Goal: Information Seeking & Learning: Check status

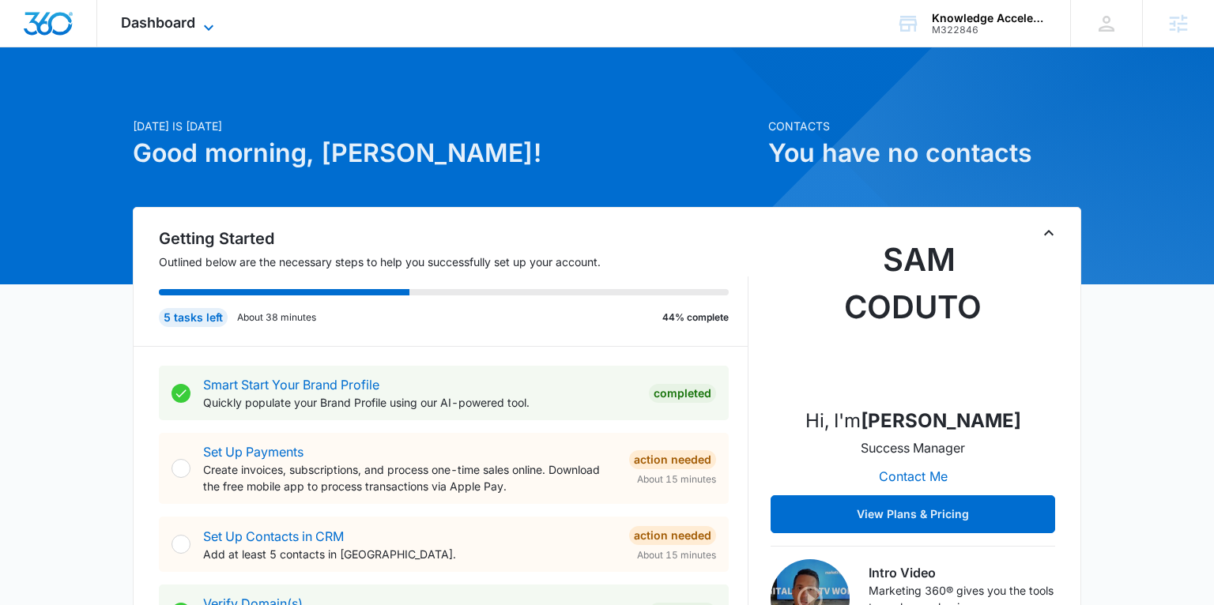
click at [184, 22] on span "Dashboard" at bounding box center [158, 22] width 74 height 17
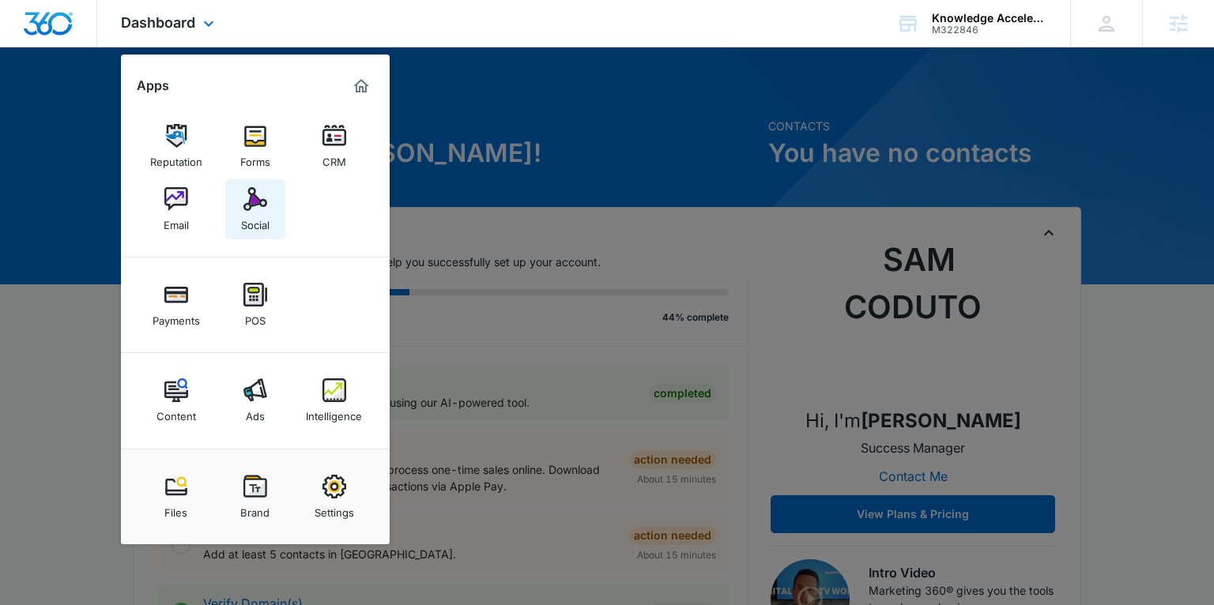
click at [281, 213] on link "Social" at bounding box center [255, 209] width 60 height 60
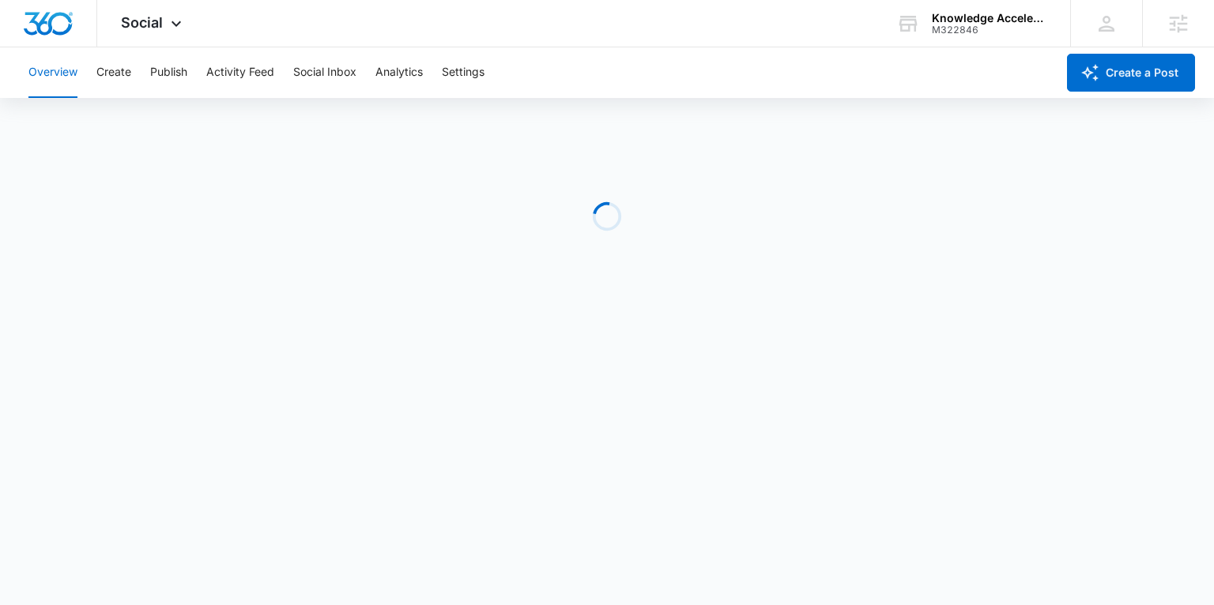
click at [262, 209] on div "Loading" at bounding box center [607, 216] width 1214 height 237
click at [150, 70] on button "Publish" at bounding box center [168, 72] width 37 height 51
click at [109, 71] on button "Create" at bounding box center [113, 72] width 35 height 51
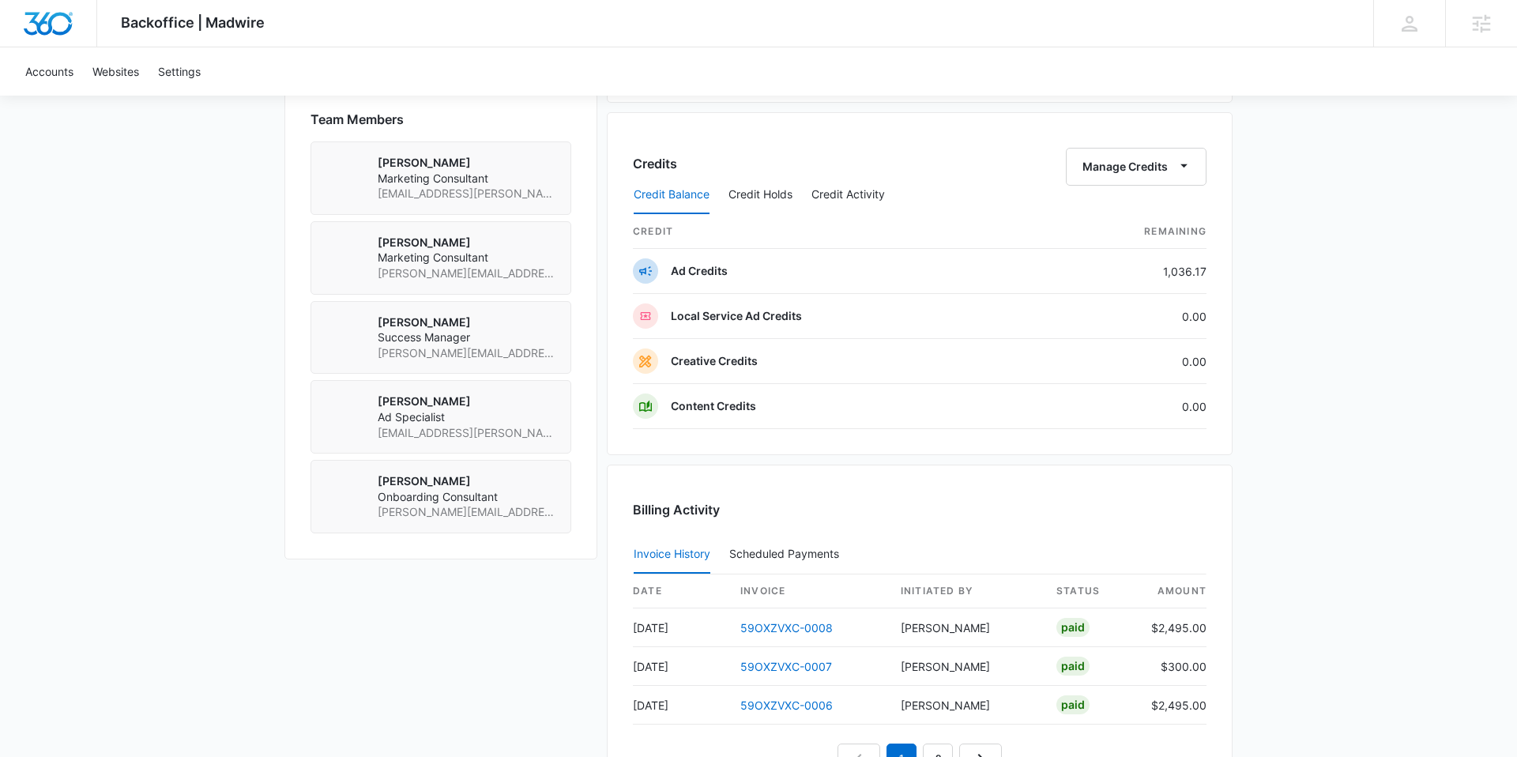
scroll to position [1287, 0]
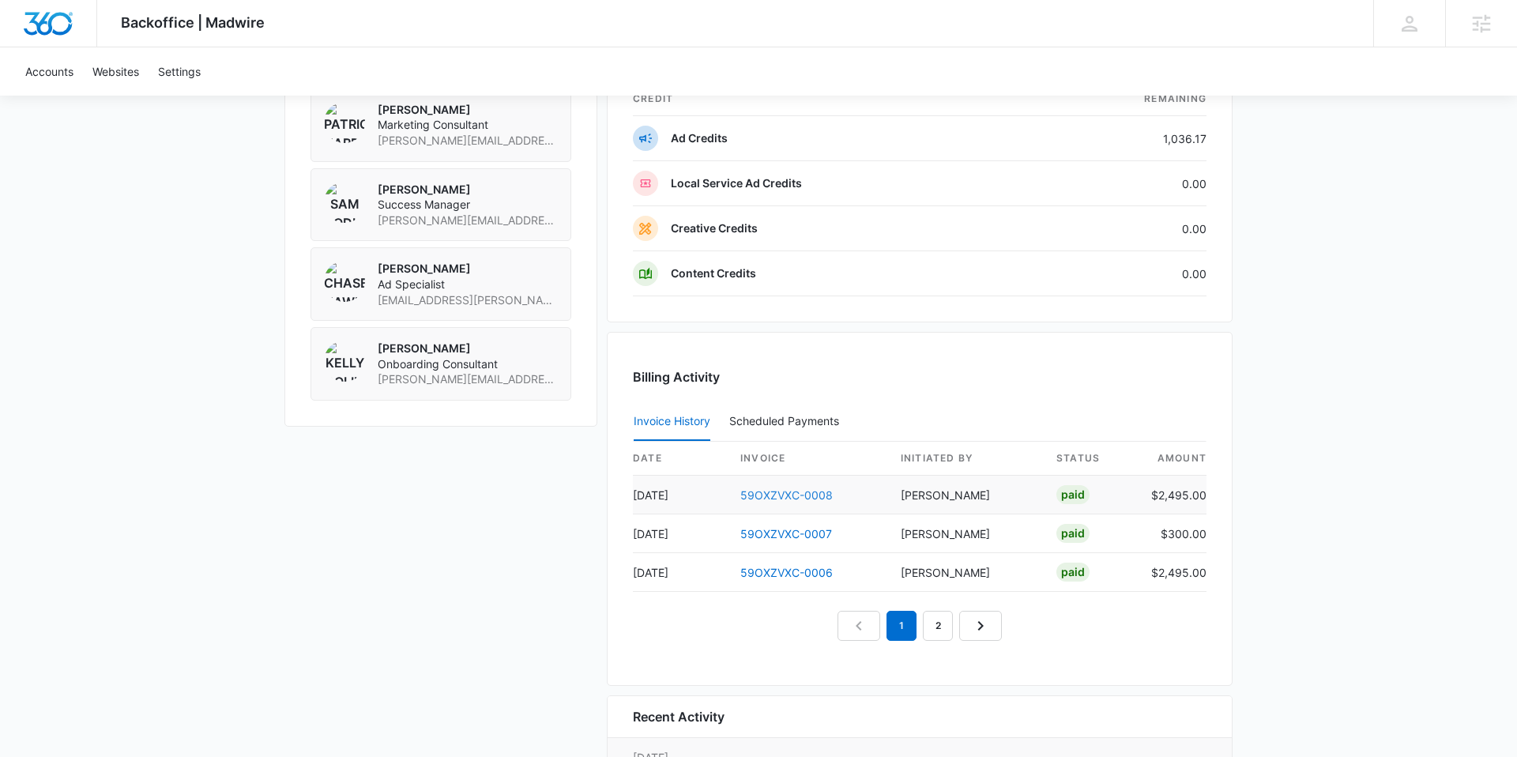
click at [770, 492] on link "59OXZVXC-0008" at bounding box center [787, 494] width 92 height 13
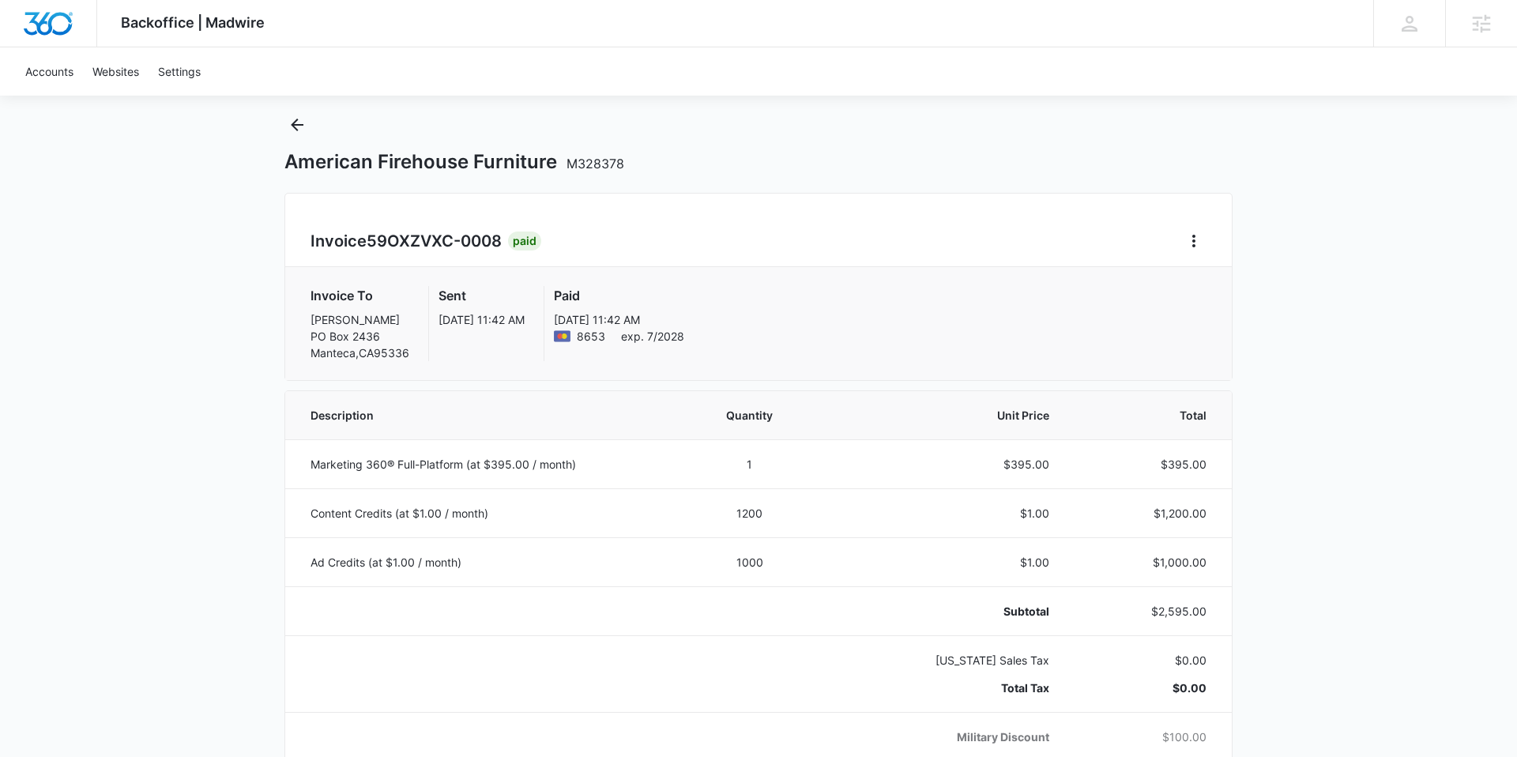
scroll to position [22, 0]
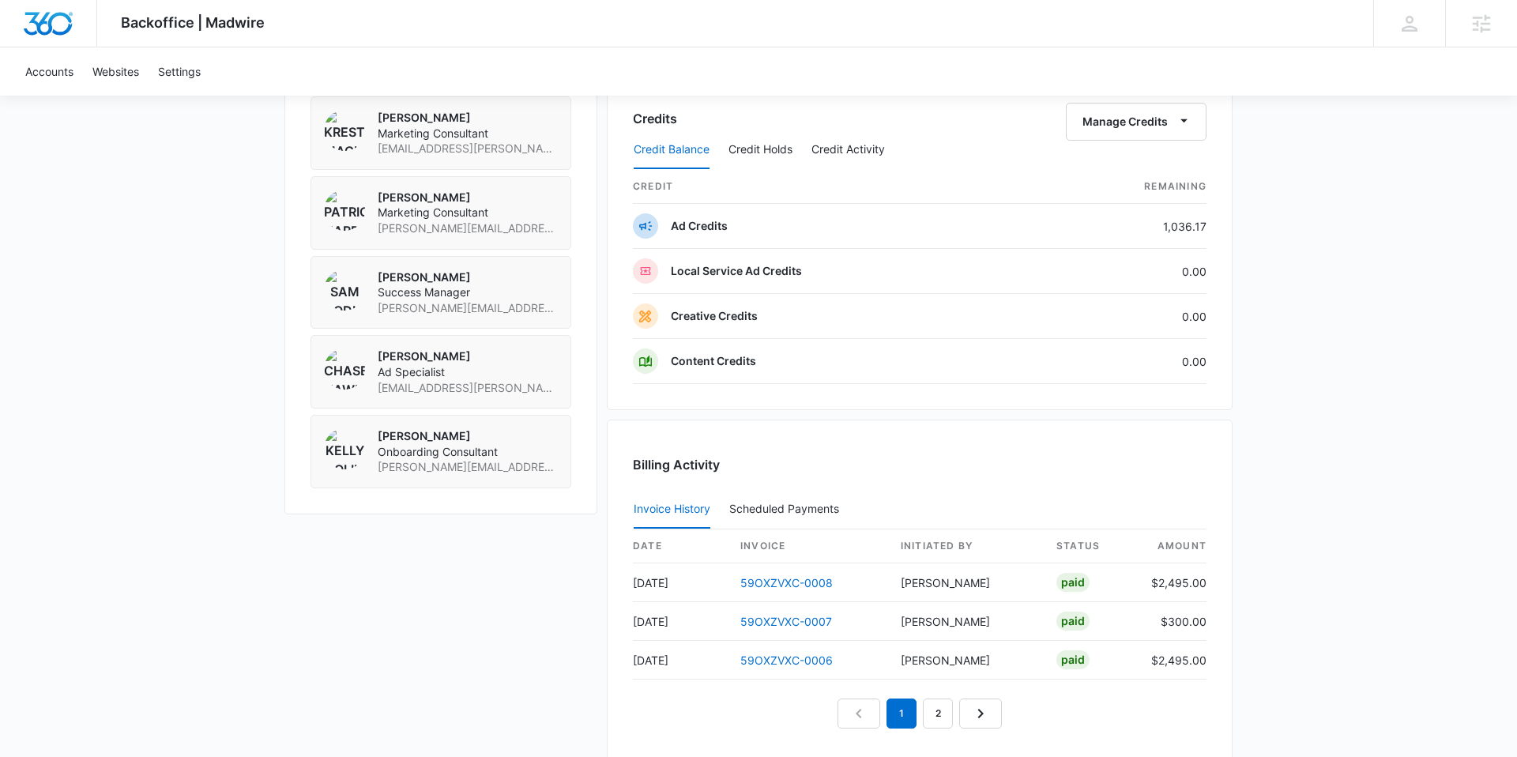
scroll to position [1101, 0]
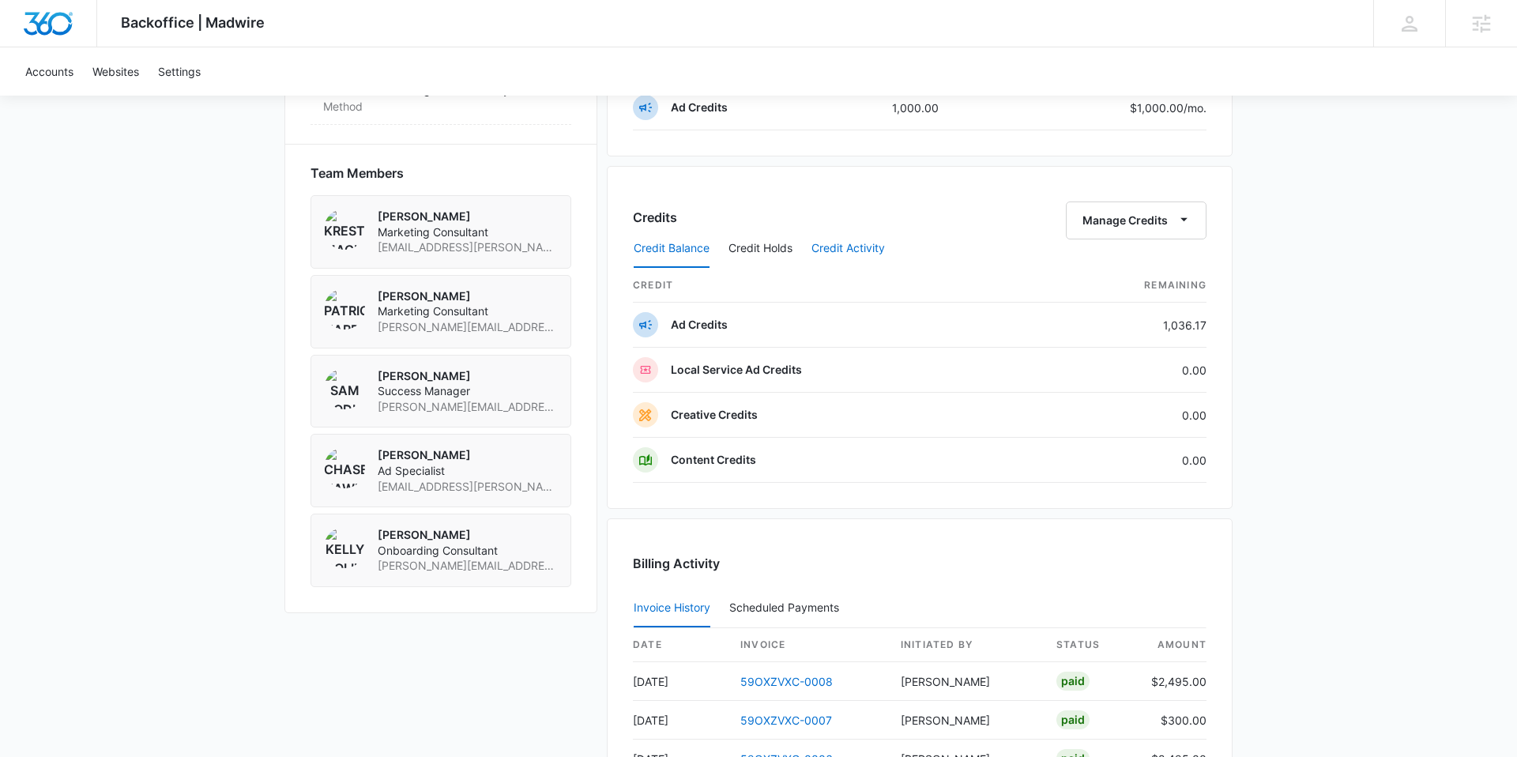
click at [826, 250] on button "Credit Activity" at bounding box center [849, 249] width 74 height 38
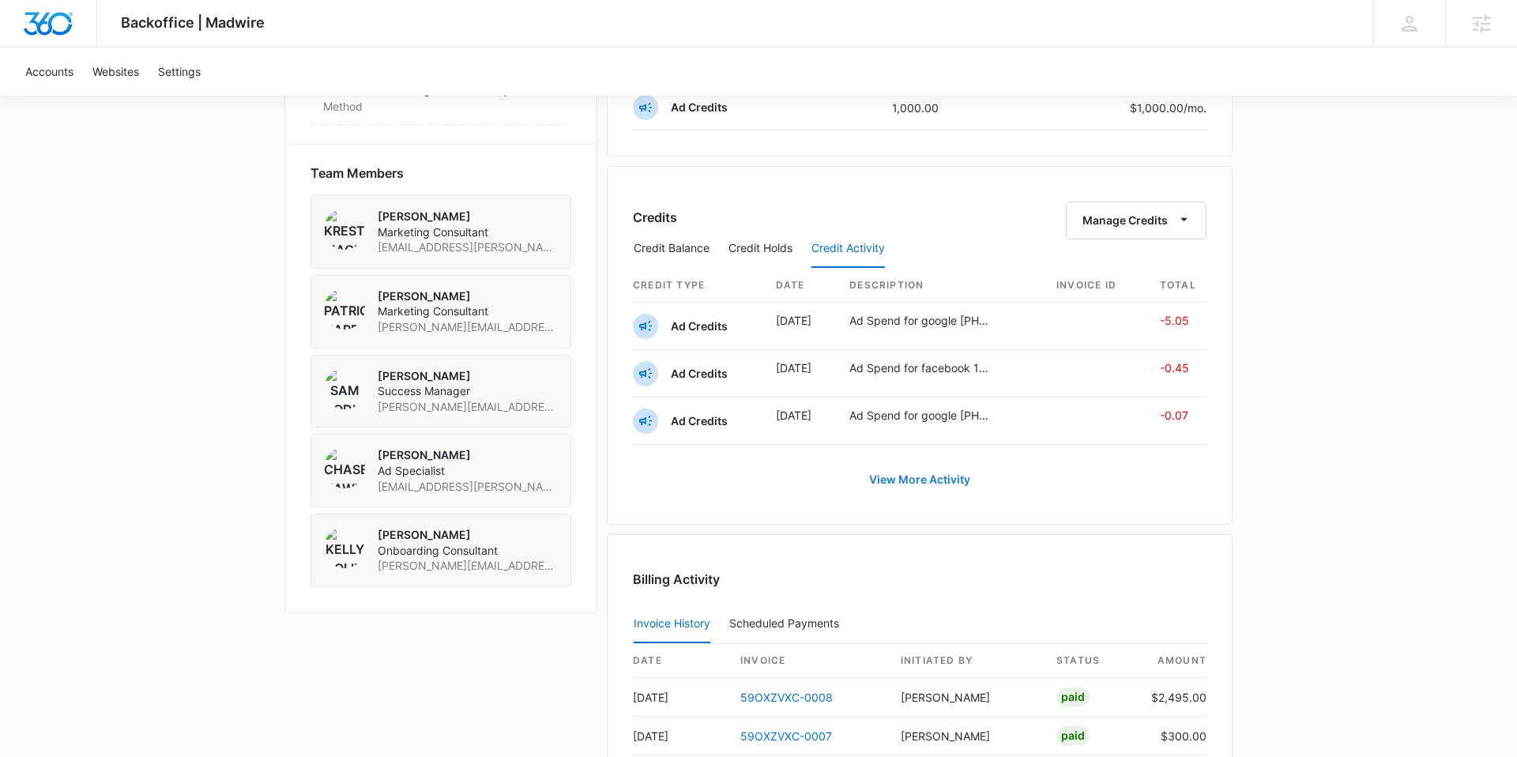
click at [892, 486] on link "View More Activity" at bounding box center [920, 480] width 133 height 38
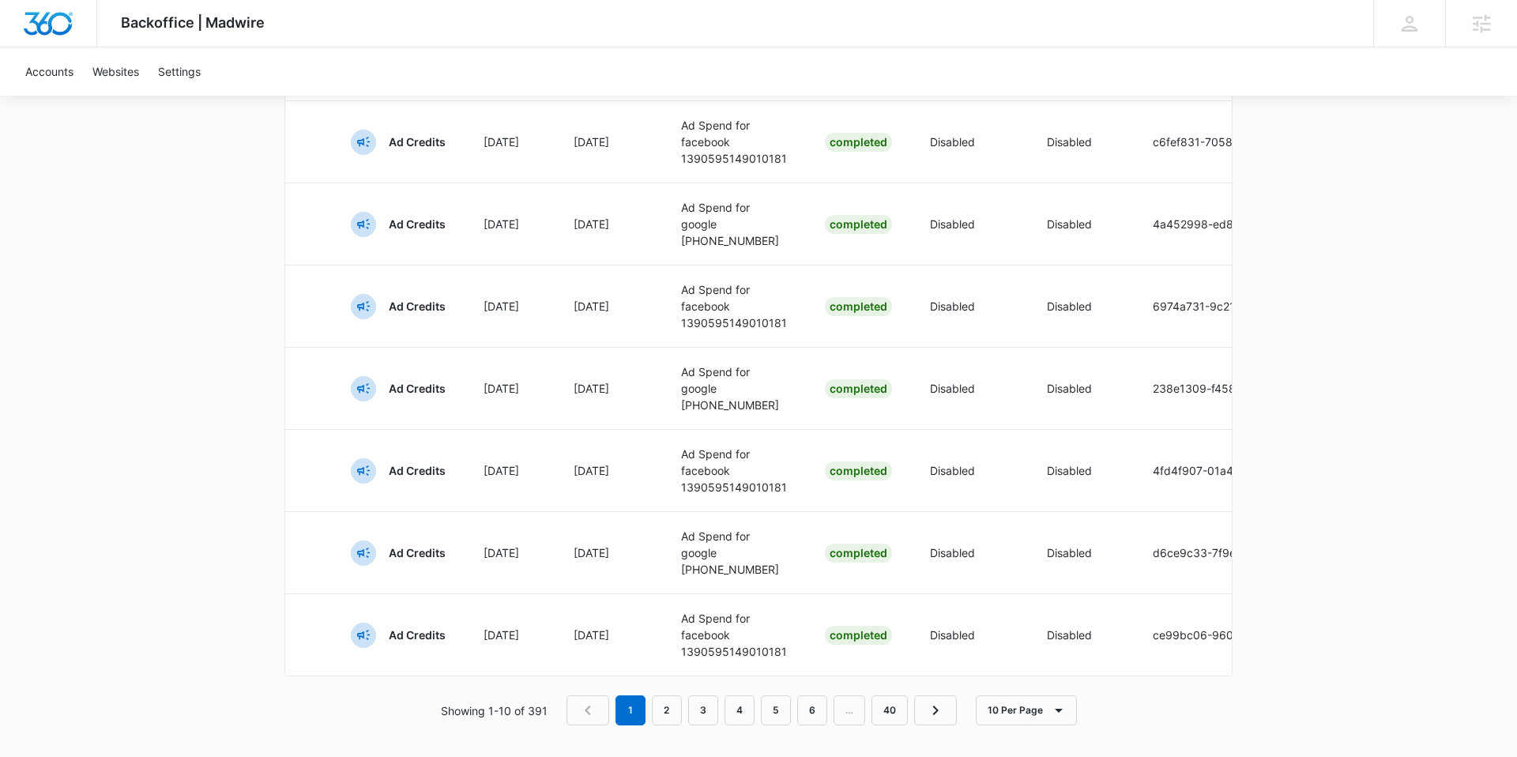
scroll to position [758, 0]
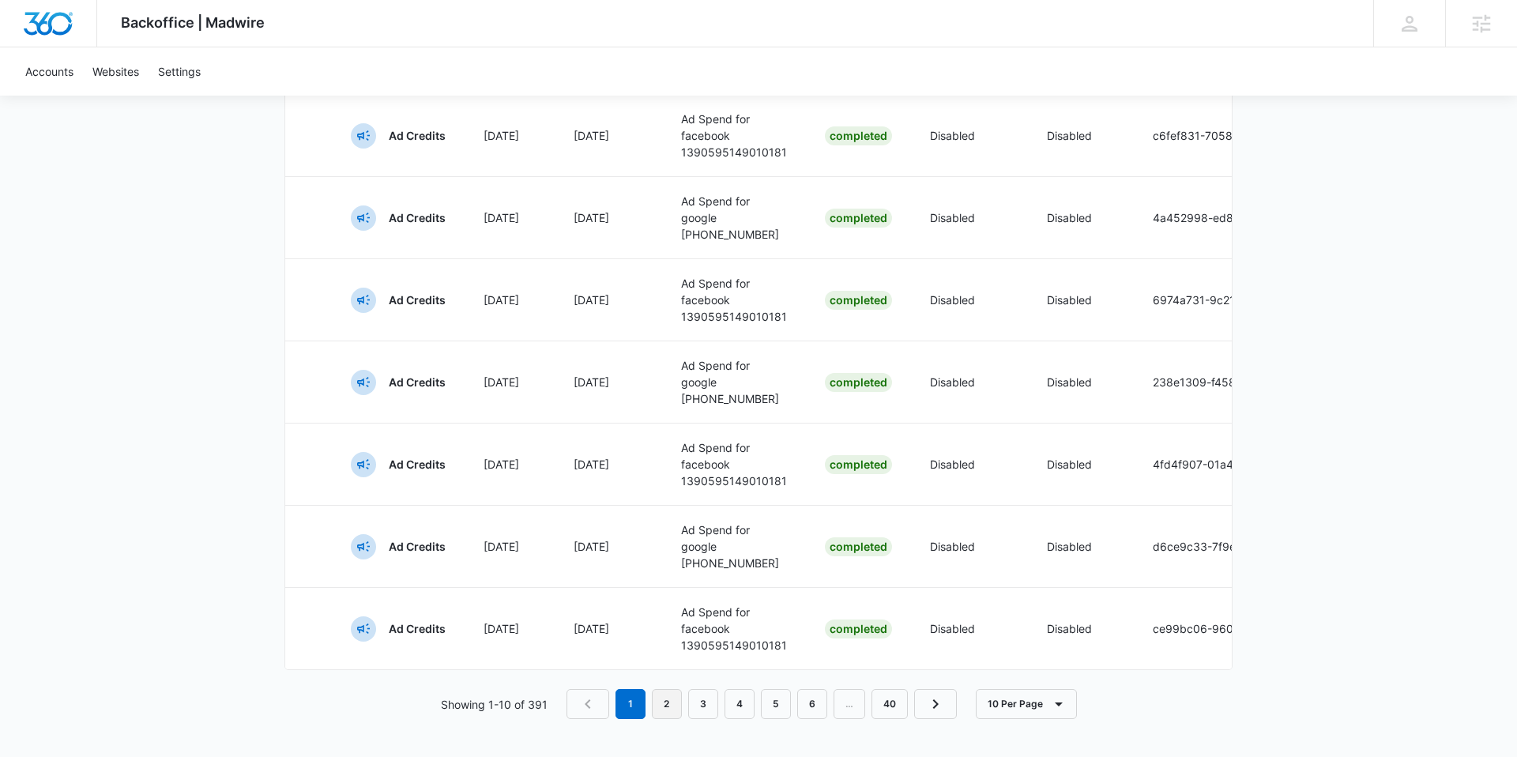
click at [660, 707] on link "2" at bounding box center [667, 704] width 30 height 30
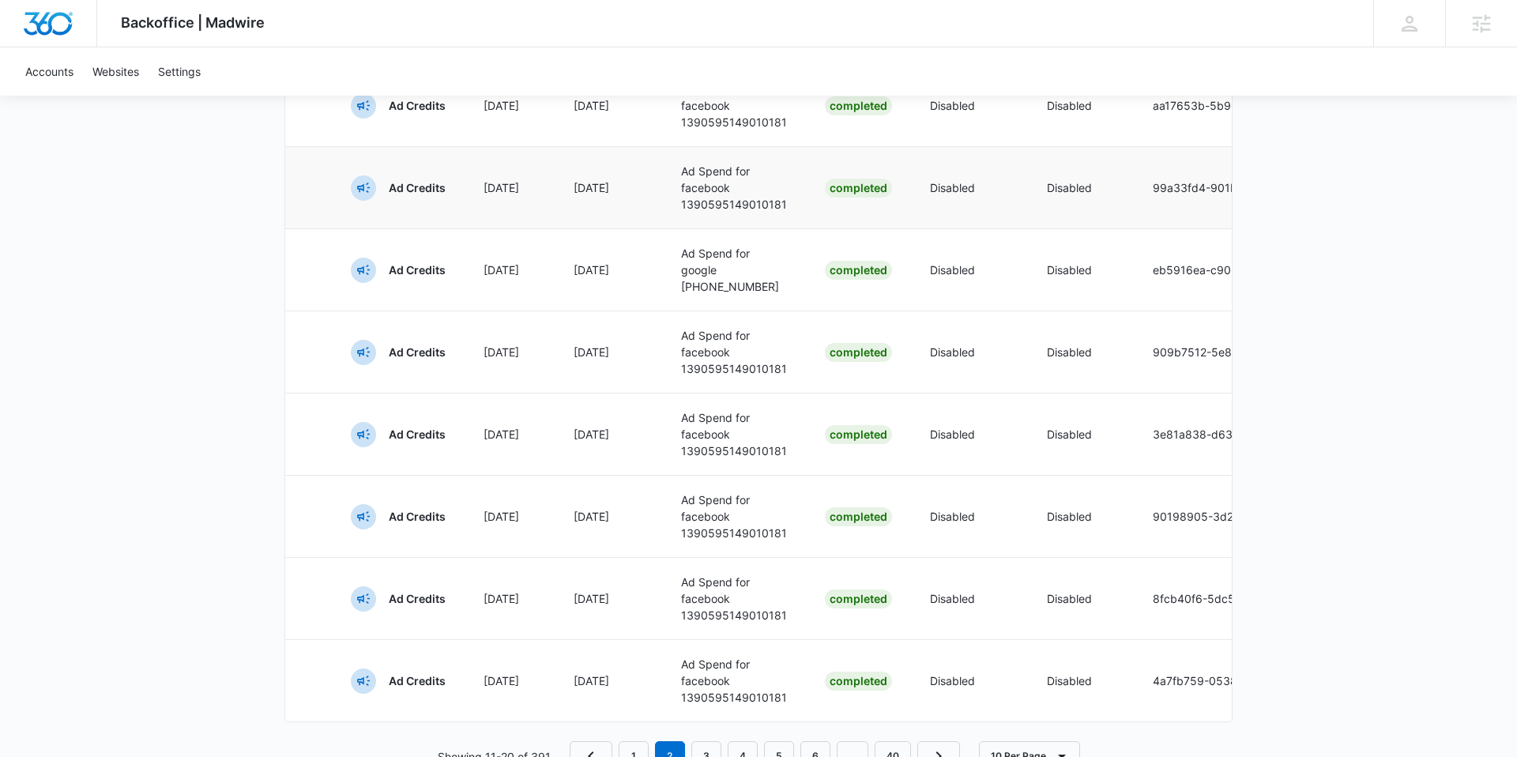
scroll to position [520, 0]
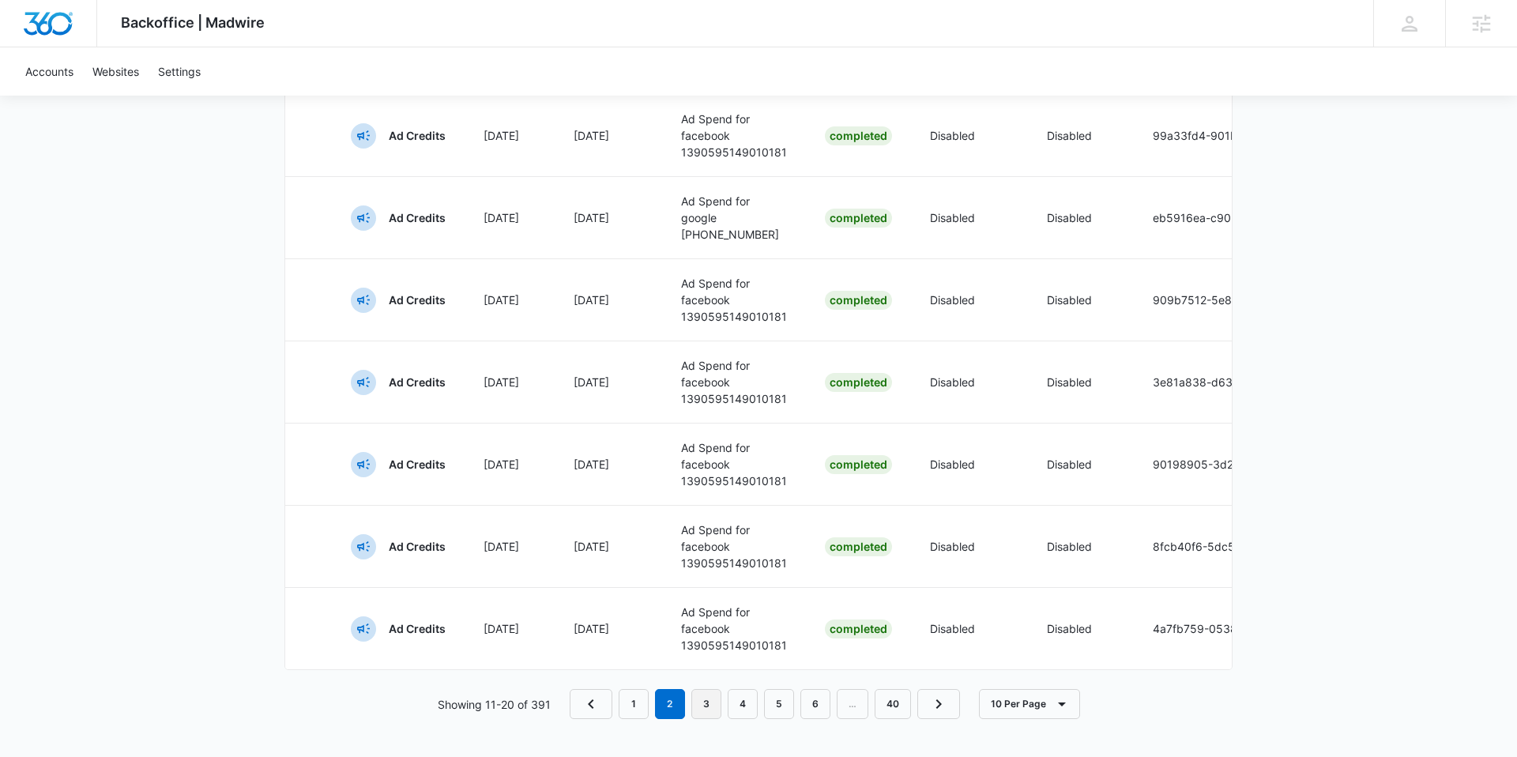
click at [707, 709] on link "3" at bounding box center [707, 704] width 30 height 30
click at [745, 709] on link "4" at bounding box center [744, 704] width 30 height 30
click at [777, 703] on link "5" at bounding box center [780, 704] width 30 height 30
click at [797, 701] on link "6" at bounding box center [799, 704] width 30 height 30
click at [797, 707] on link "7" at bounding box center [799, 704] width 30 height 30
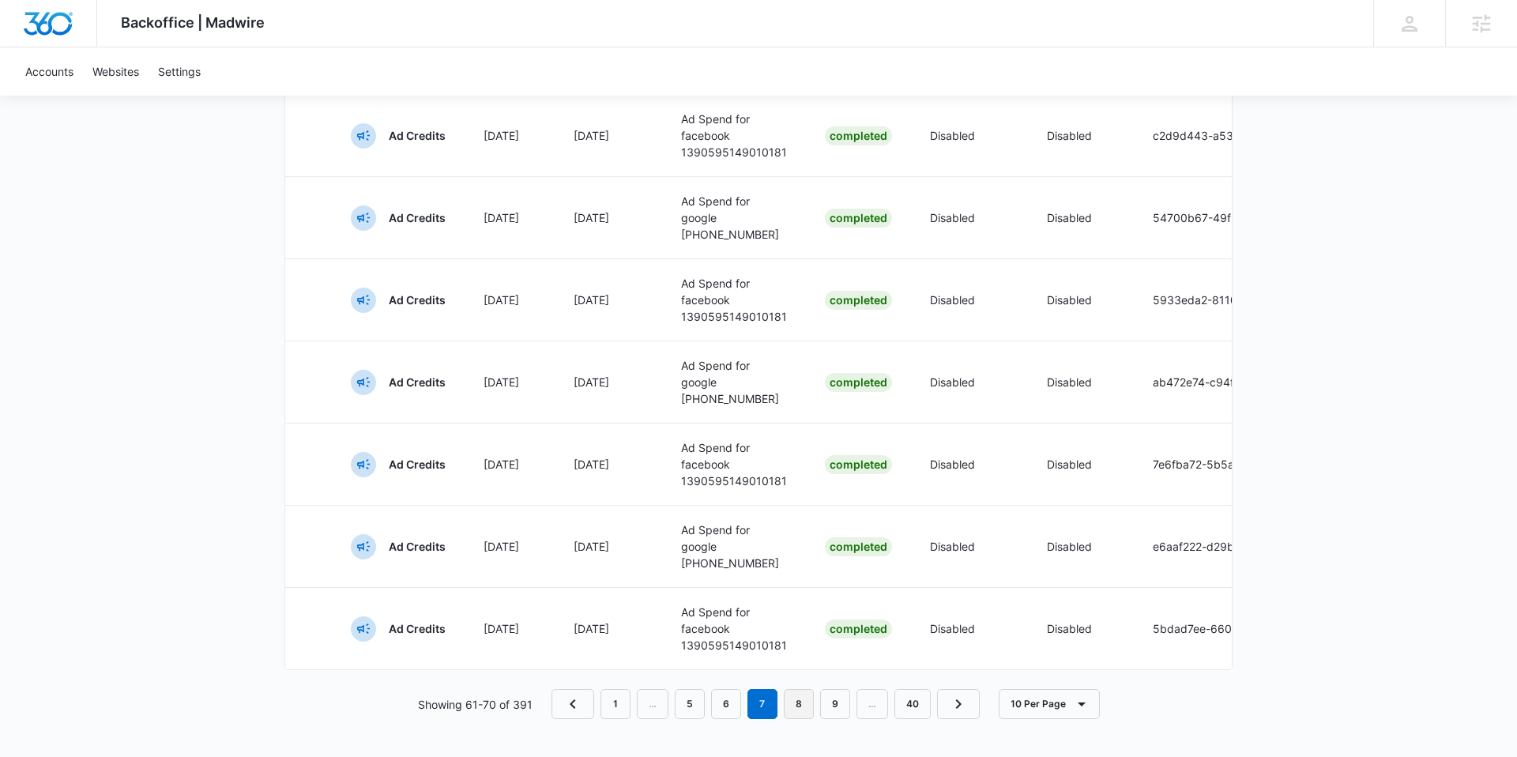
click at [803, 696] on link "8" at bounding box center [799, 704] width 30 height 30
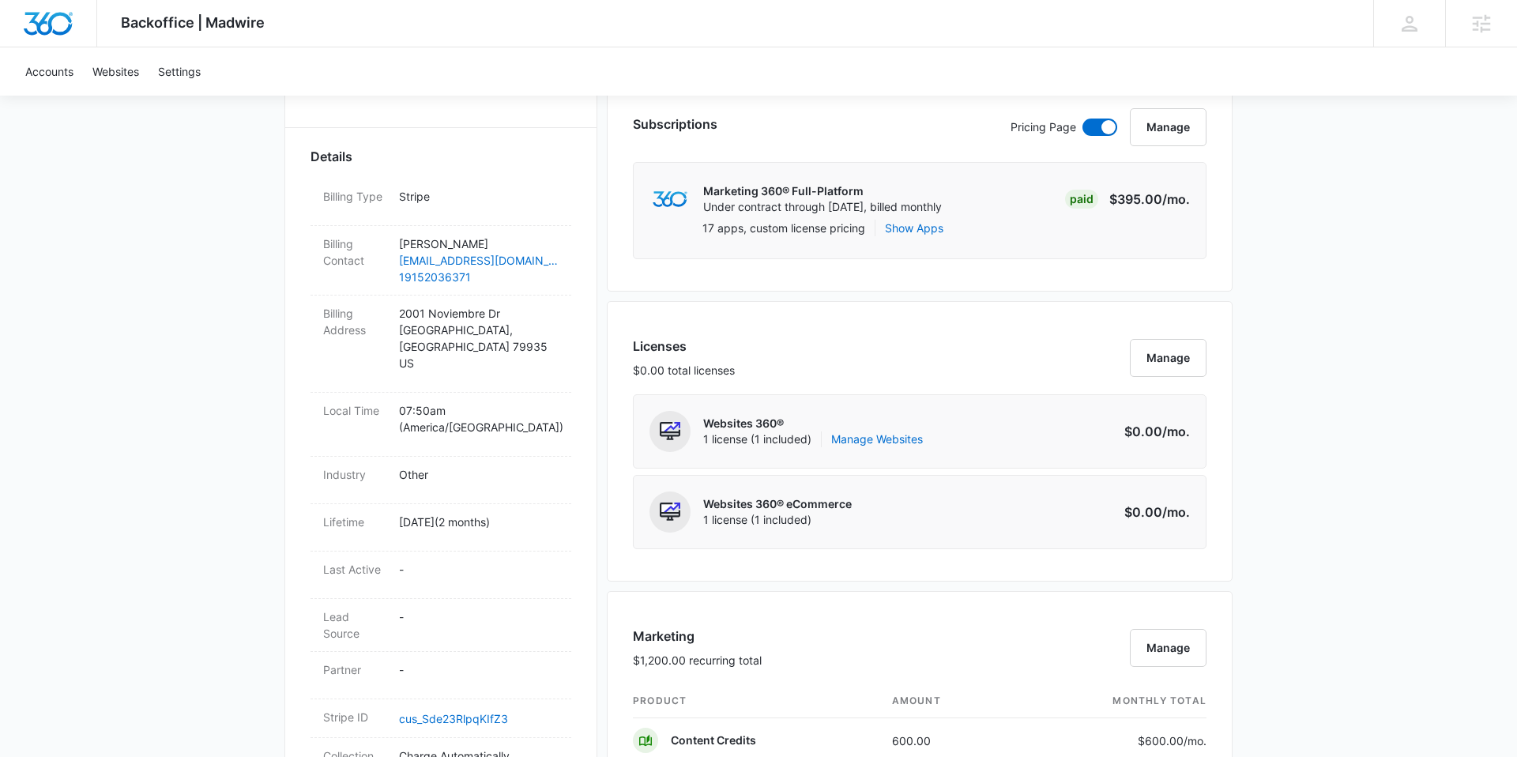
scroll to position [428, 0]
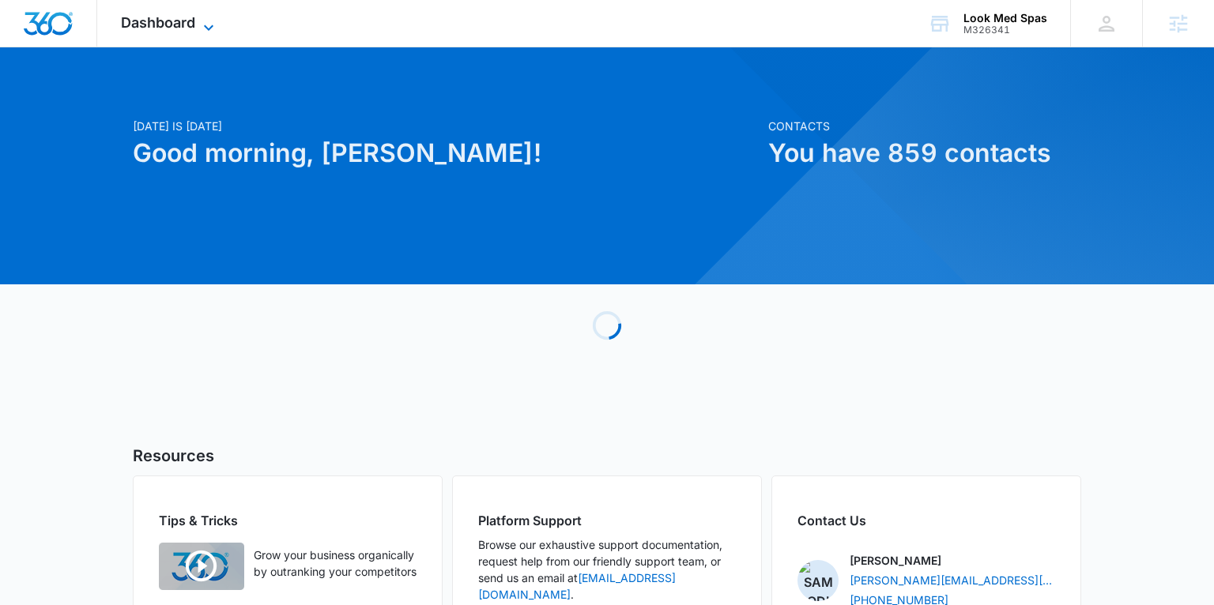
click at [186, 26] on span "Dashboard" at bounding box center [158, 22] width 74 height 17
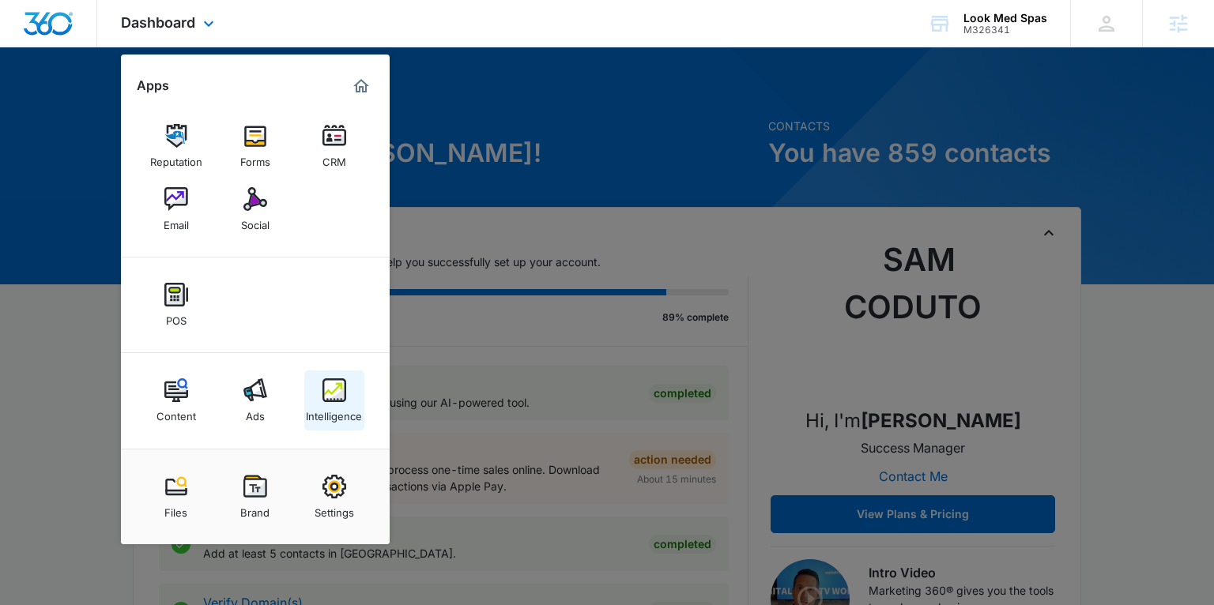
click at [326, 408] on div "Intelligence" at bounding box center [334, 412] width 56 height 21
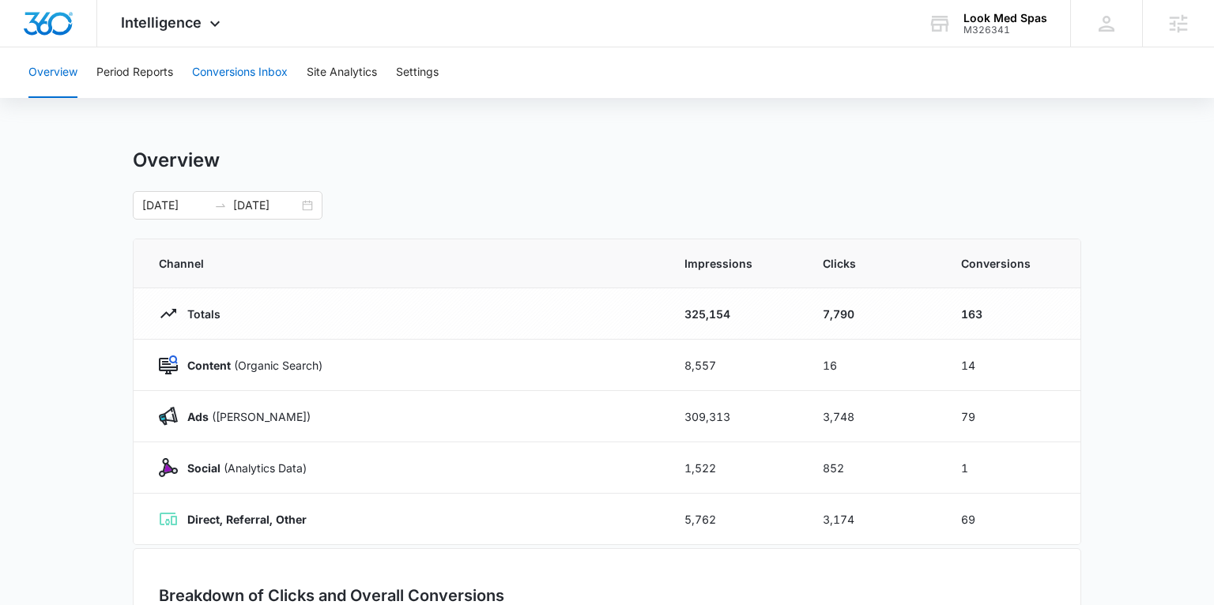
scroll to position [1, 0]
click at [230, 72] on button "Conversions Inbox" at bounding box center [240, 72] width 96 height 51
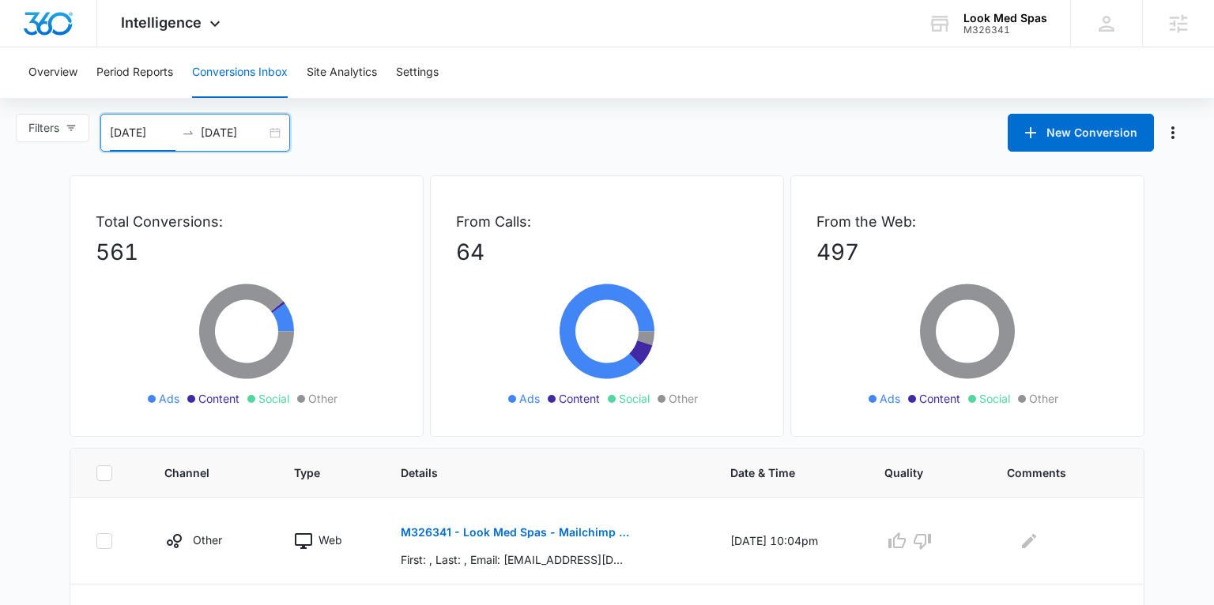
click at [156, 133] on input "[DATE]" at bounding box center [143, 132] width 66 height 17
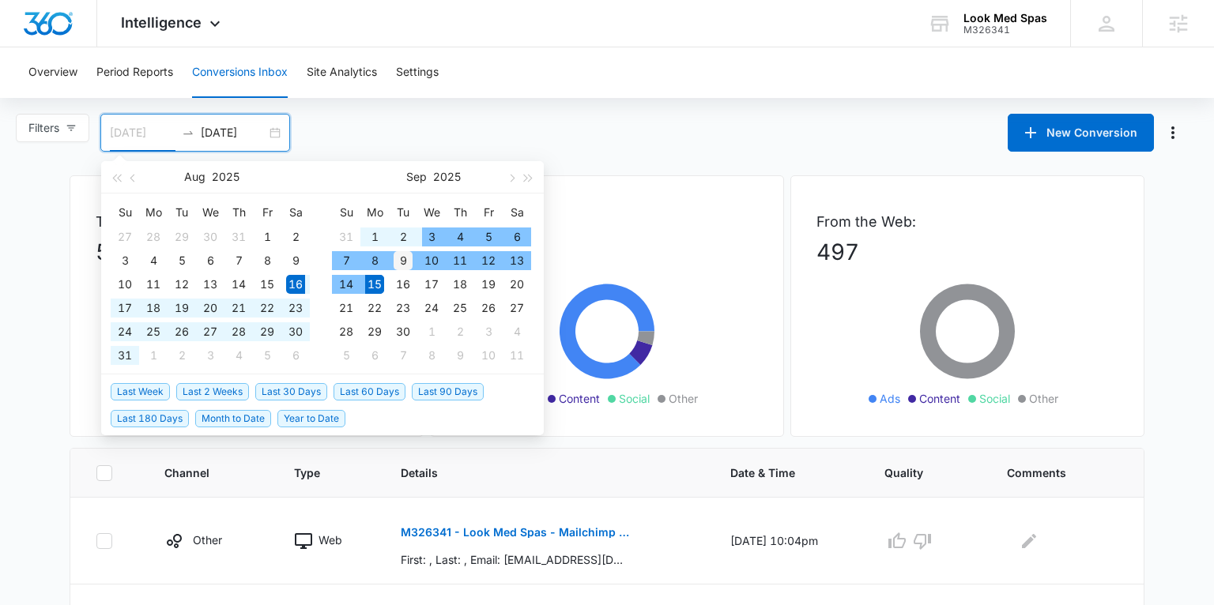
type input "[DATE]"
click at [405, 253] on div "9" at bounding box center [403, 260] width 19 height 19
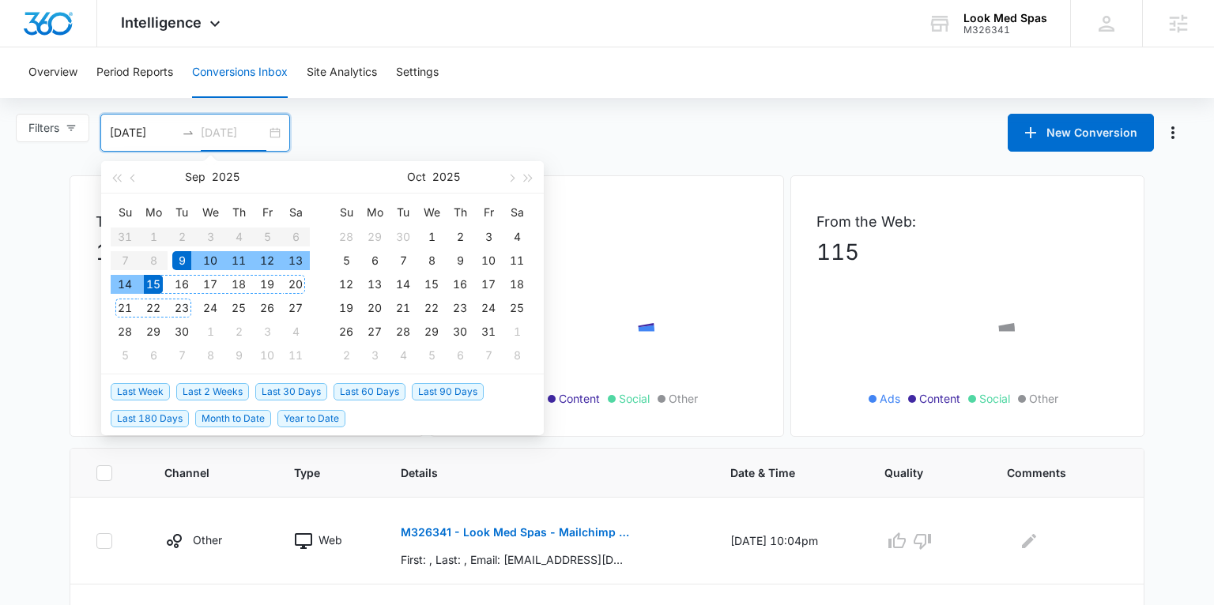
type input "[DATE]"
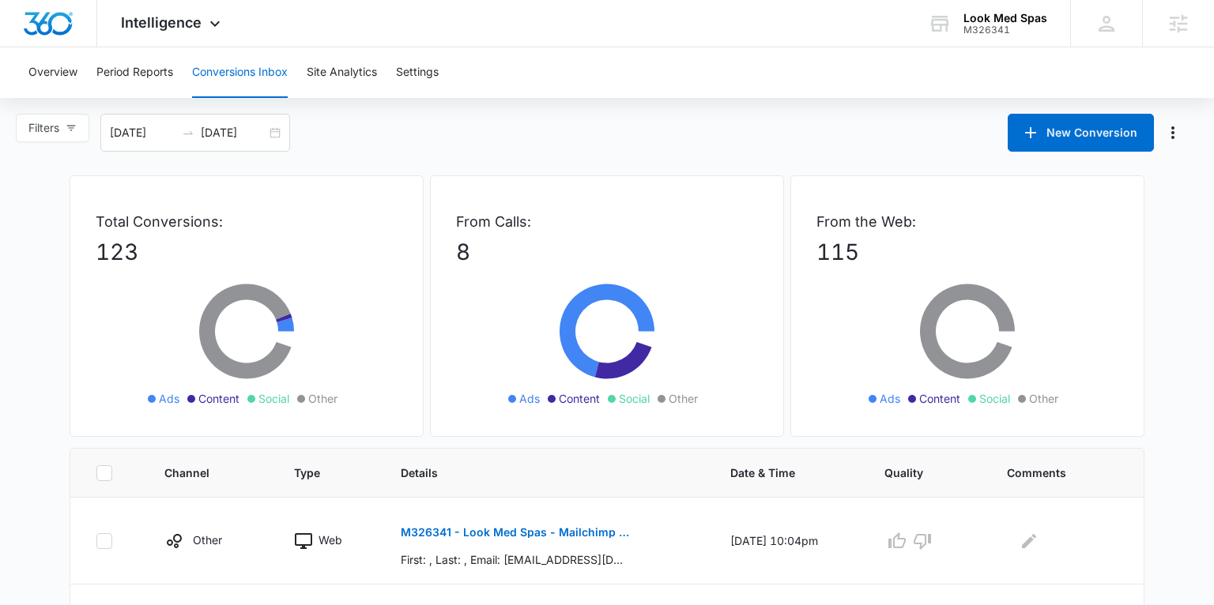
click at [70, 311] on div "Total Conversions: 123 Ads Content Social Other" at bounding box center [247, 306] width 354 height 262
click at [55, 126] on span "Filters" at bounding box center [43, 127] width 31 height 17
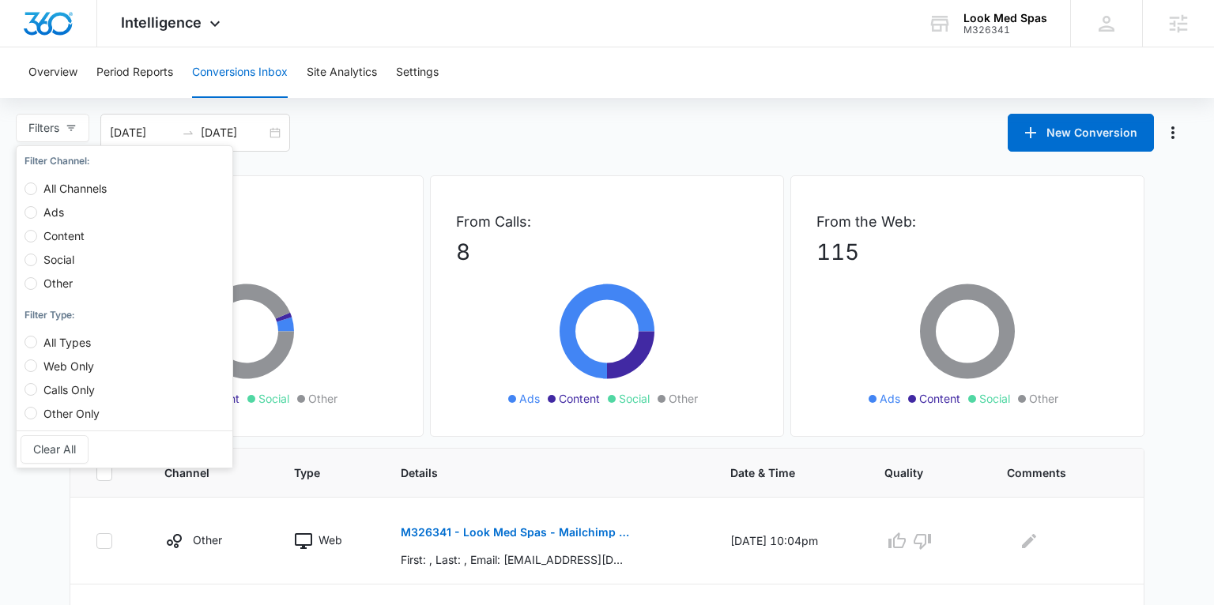
click at [43, 386] on span "Calls Only" at bounding box center [69, 389] width 64 height 13
click at [37, 386] on input "Calls Only" at bounding box center [31, 389] width 13 height 13
radio input "true"
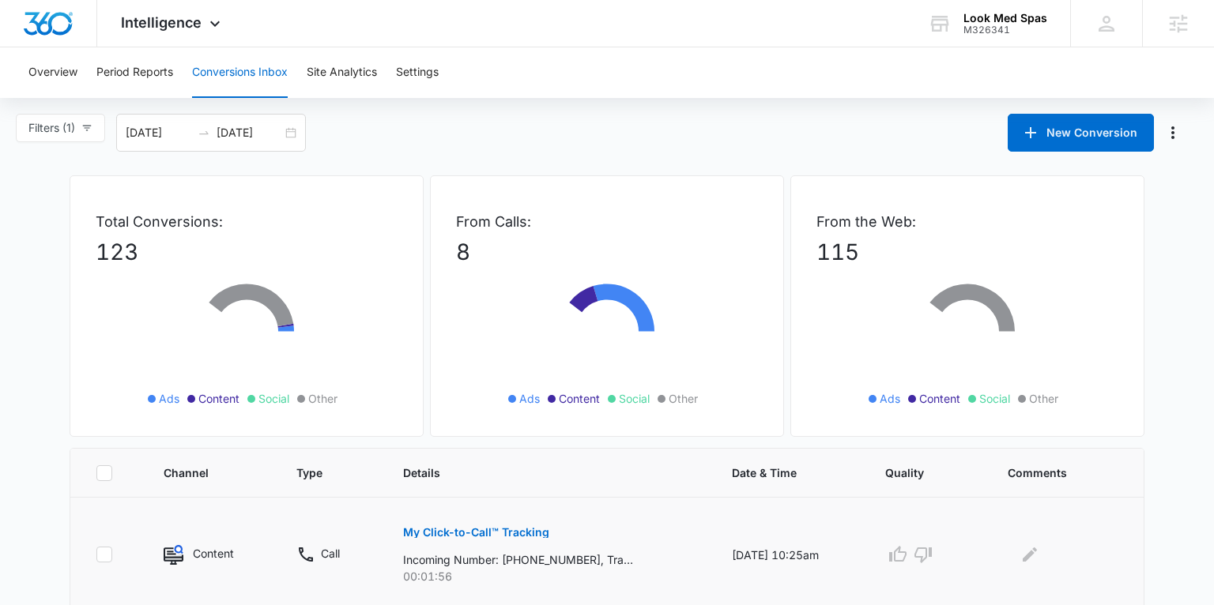
click at [102, 519] on td at bounding box center [107, 555] width 74 height 115
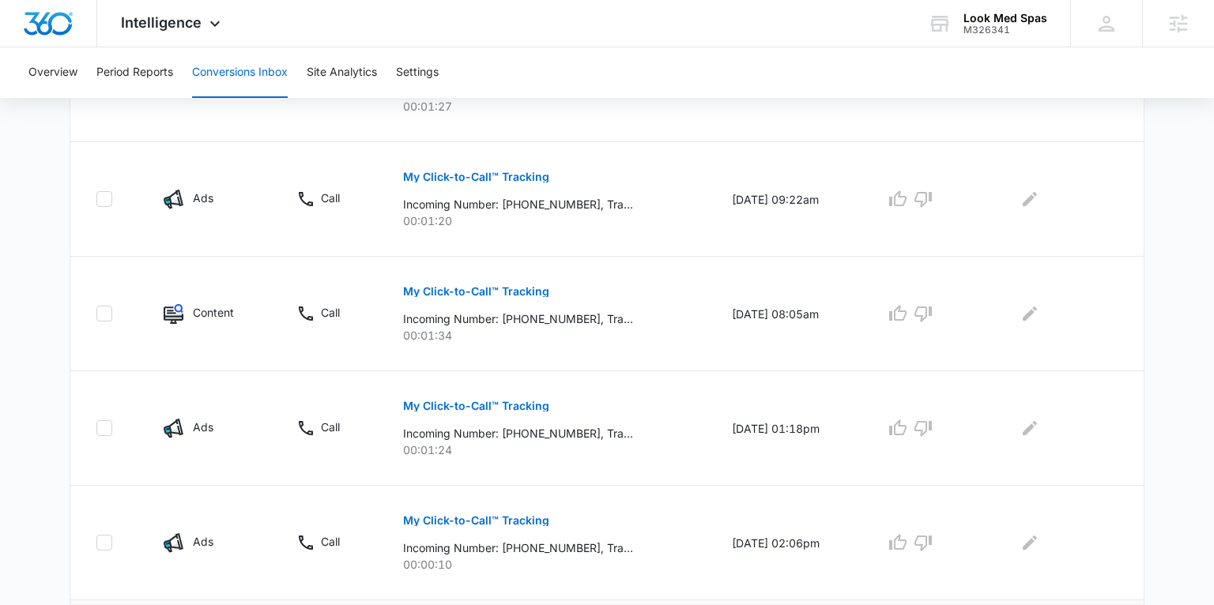
scroll to position [843, 0]
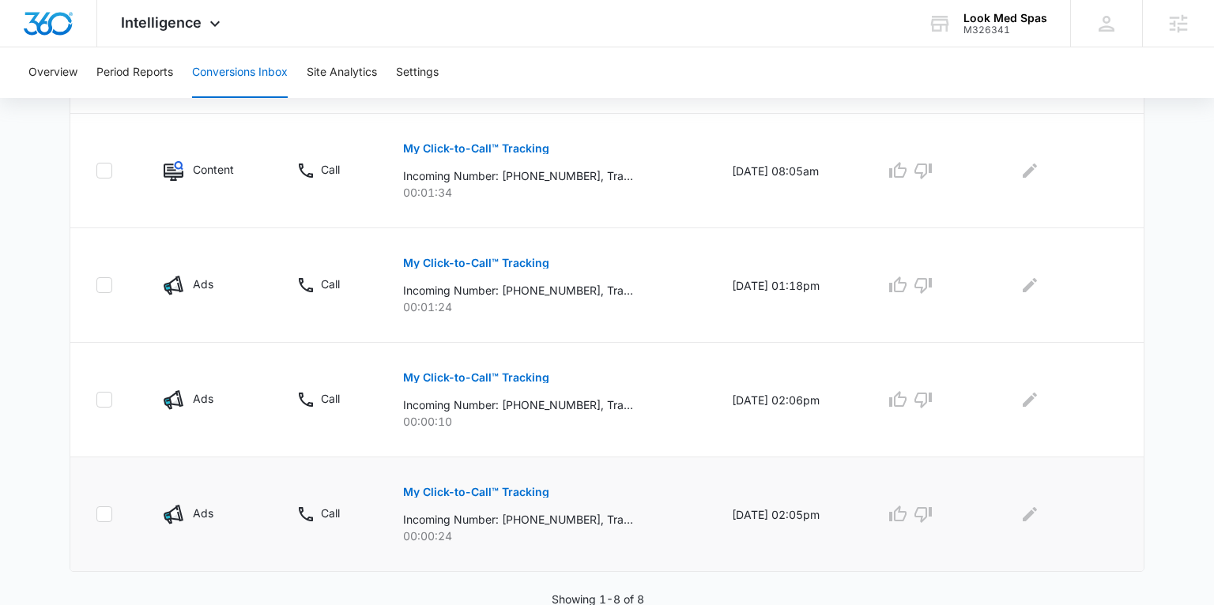
click at [472, 489] on p "My Click-to-Call™ Tracking" at bounding box center [476, 492] width 146 height 11
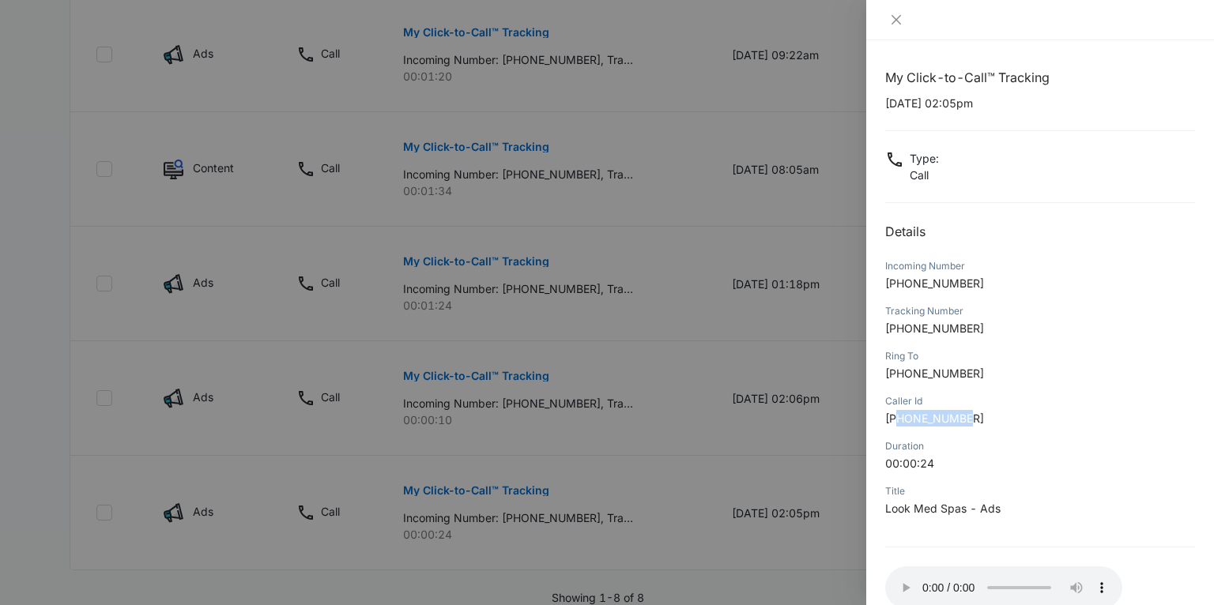
drag, startPoint x: 898, startPoint y: 420, endPoint x: 990, endPoint y: 418, distance: 91.7
click at [990, 418] on p "+19134845739" at bounding box center [1040, 418] width 310 height 17
copy span "9134845739"
click at [549, 297] on div at bounding box center [607, 302] width 1214 height 605
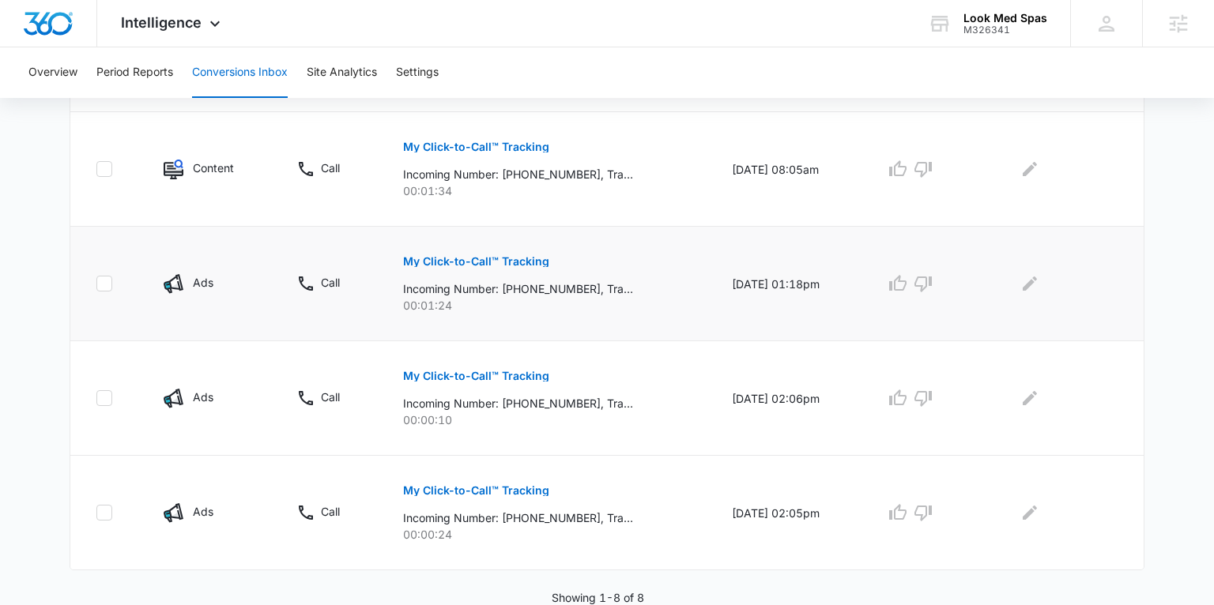
scroll to position [843, 0]
drag, startPoint x: 521, startPoint y: 288, endPoint x: 578, endPoint y: 287, distance: 56.9
click at [578, 287] on p "Incoming Number: +19135793548, Tracking Number: +19132283422, Ring To: +1913456…" at bounding box center [518, 290] width 230 height 17
copy p "9135793548"
click at [455, 261] on p "My Click-to-Call™ Tracking" at bounding box center [476, 263] width 146 height 11
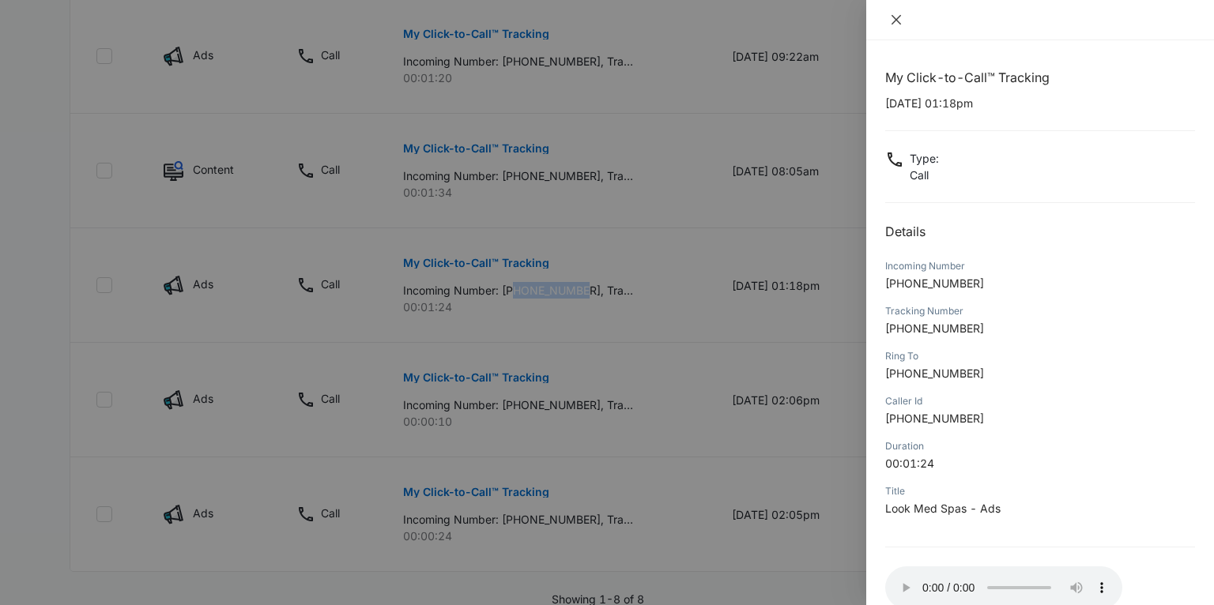
click at [892, 13] on button "Close" at bounding box center [896, 20] width 22 height 14
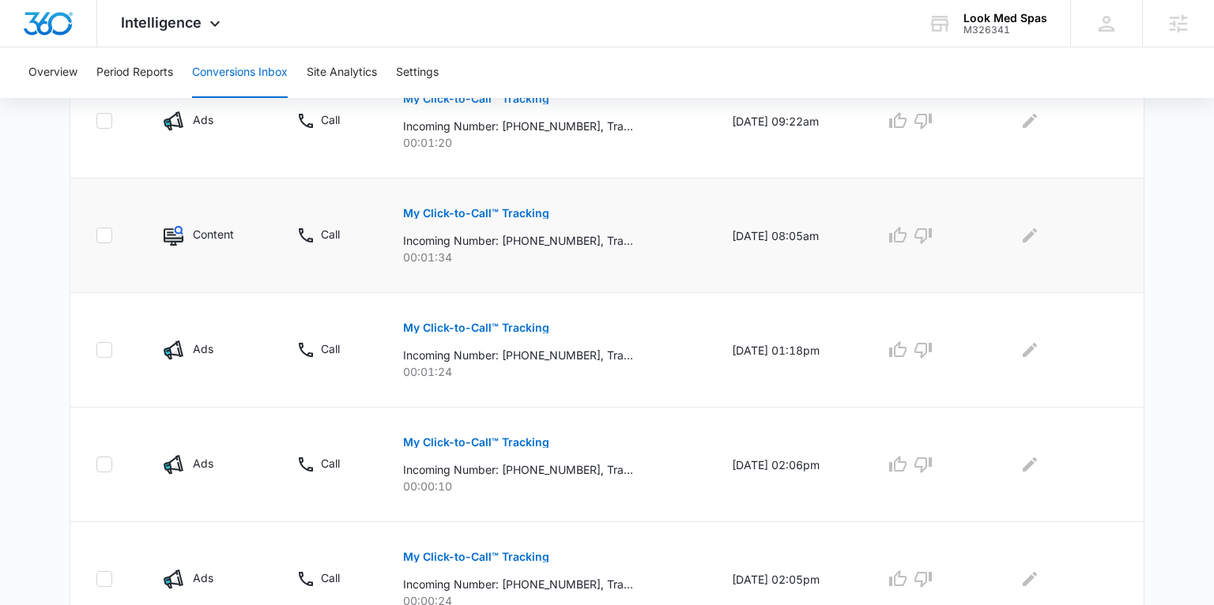
scroll to position [722, 0]
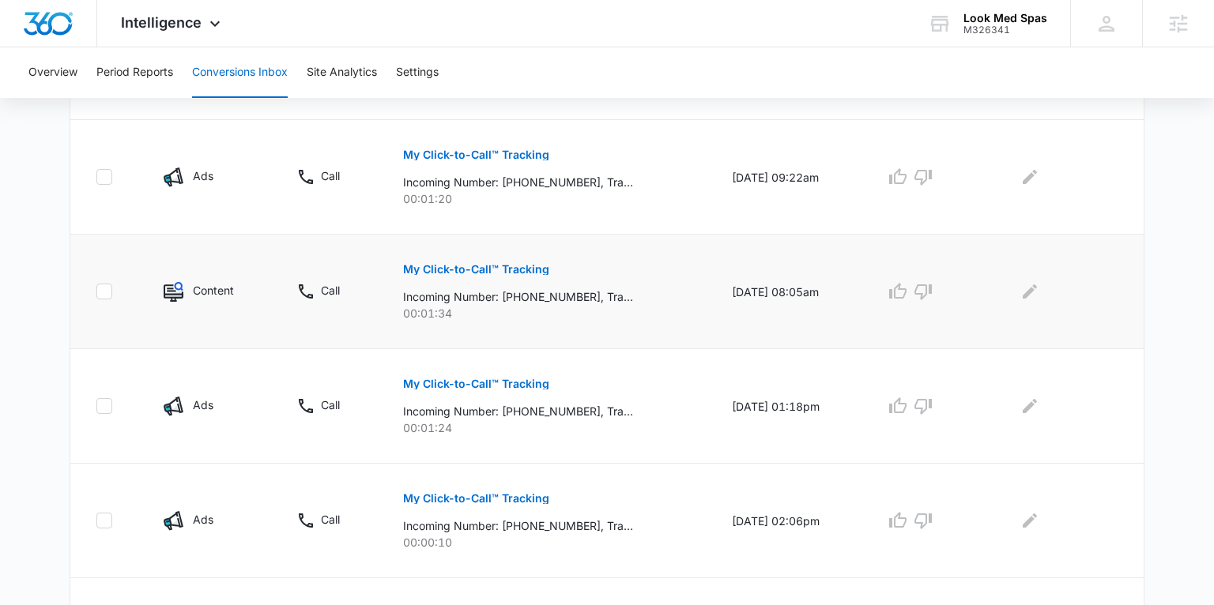
click at [468, 264] on p "My Click-to-Call™ Tracking" at bounding box center [476, 269] width 146 height 11
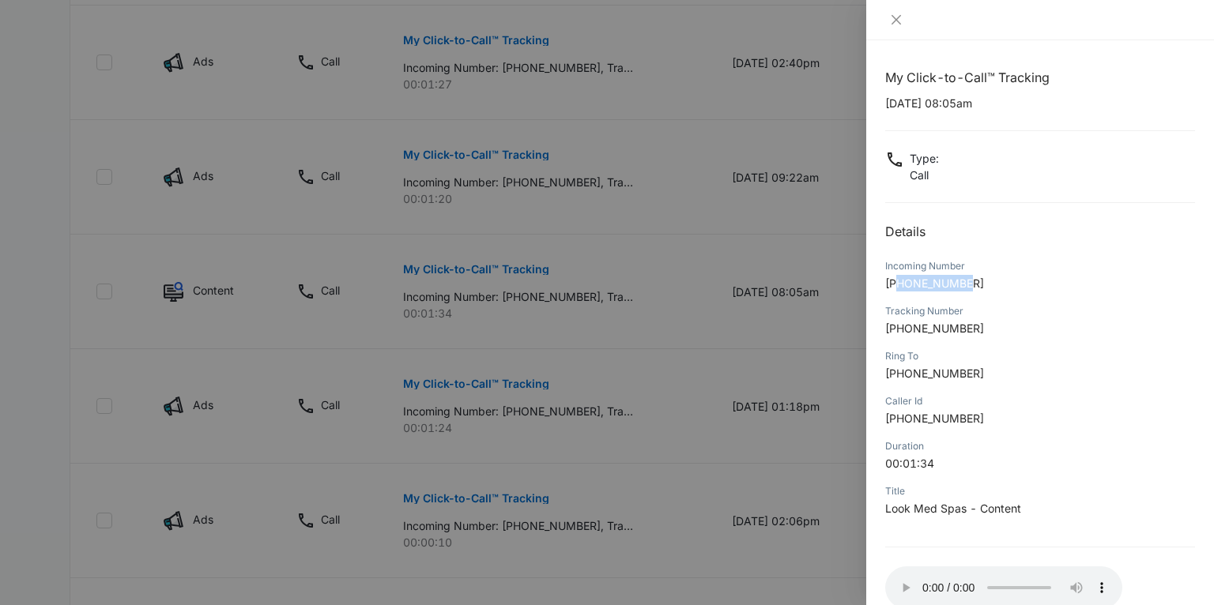
drag, startPoint x: 900, startPoint y: 281, endPoint x: 972, endPoint y: 281, distance: 71.9
click at [972, 281] on p "+18165909886" at bounding box center [1040, 283] width 310 height 17
copy span "8165909886"
click at [895, 21] on icon "close" at bounding box center [896, 19] width 13 height 13
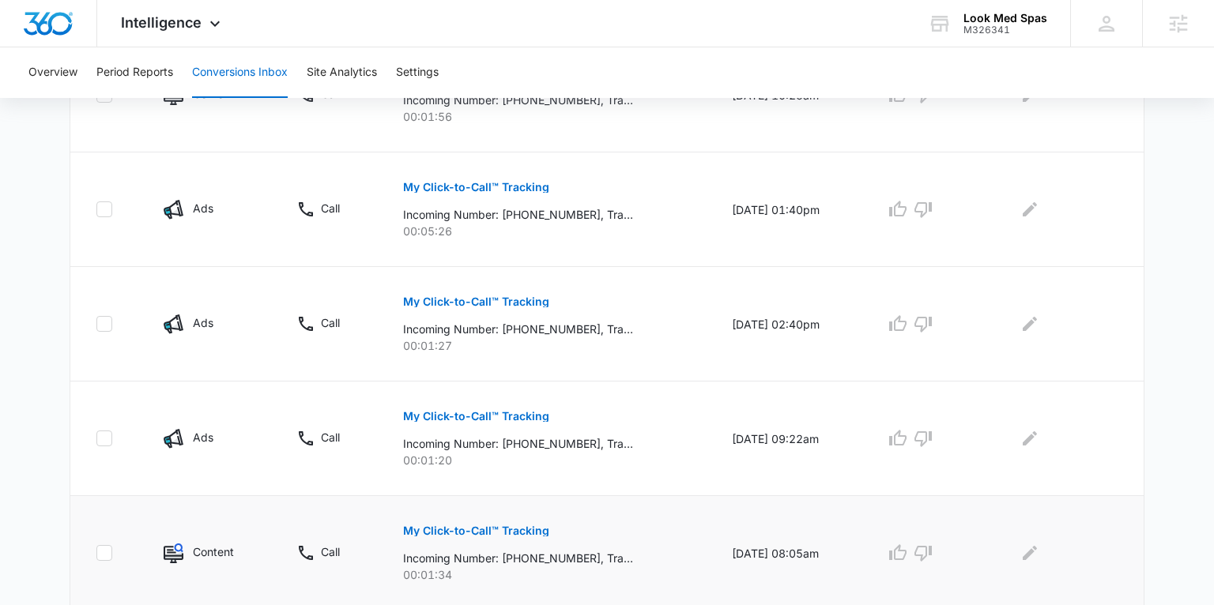
scroll to position [466, 0]
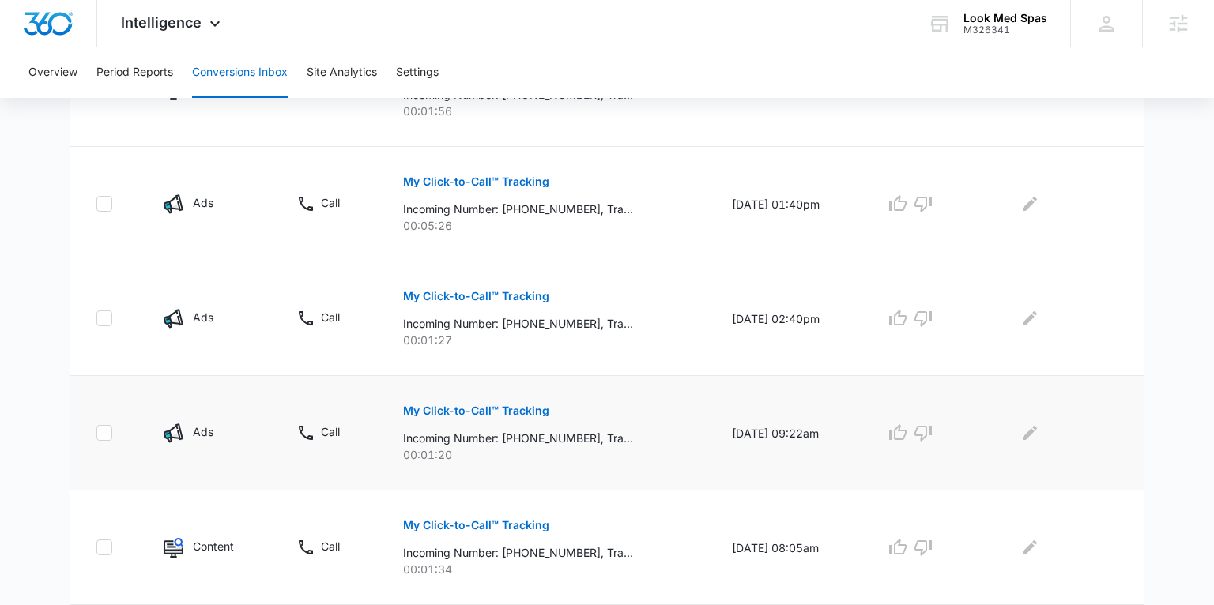
click at [438, 406] on p "My Click-to-Call™ Tracking" at bounding box center [476, 410] width 146 height 11
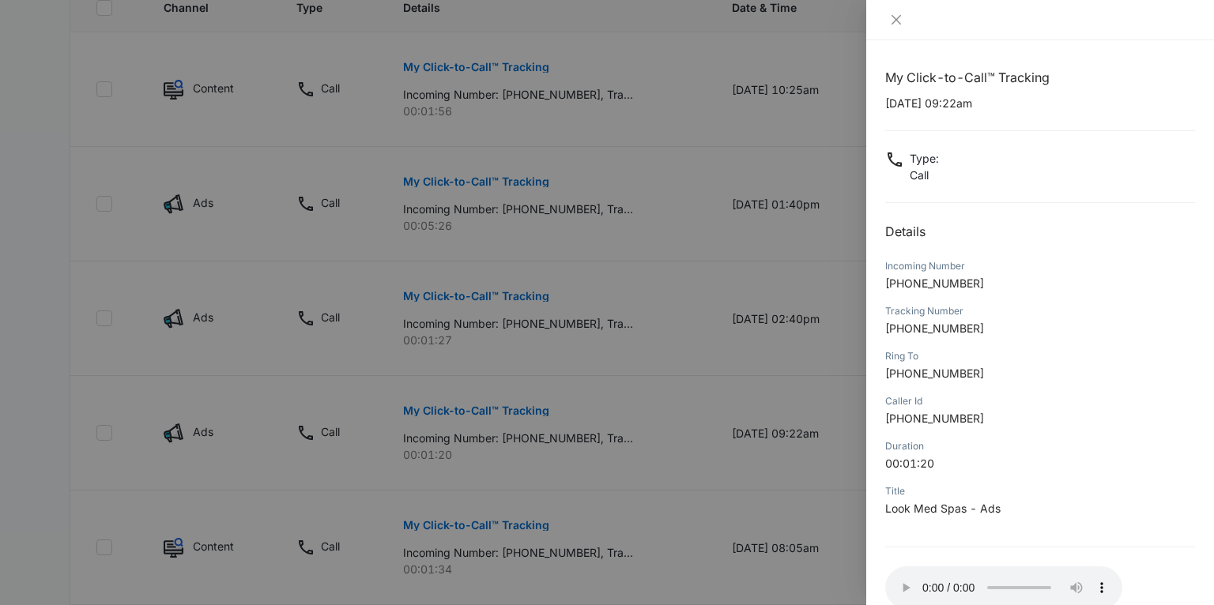
click at [899, 290] on p "+18166789574" at bounding box center [1040, 283] width 310 height 17
drag, startPoint x: 899, startPoint y: 285, endPoint x: 975, endPoint y: 287, distance: 75.1
click at [975, 283] on p "+18166789574" at bounding box center [1040, 283] width 310 height 17
click at [980, 518] on div "Title Look Med Spas - Ads" at bounding box center [1040, 505] width 310 height 45
drag, startPoint x: 899, startPoint y: 282, endPoint x: 970, endPoint y: 277, distance: 71.3
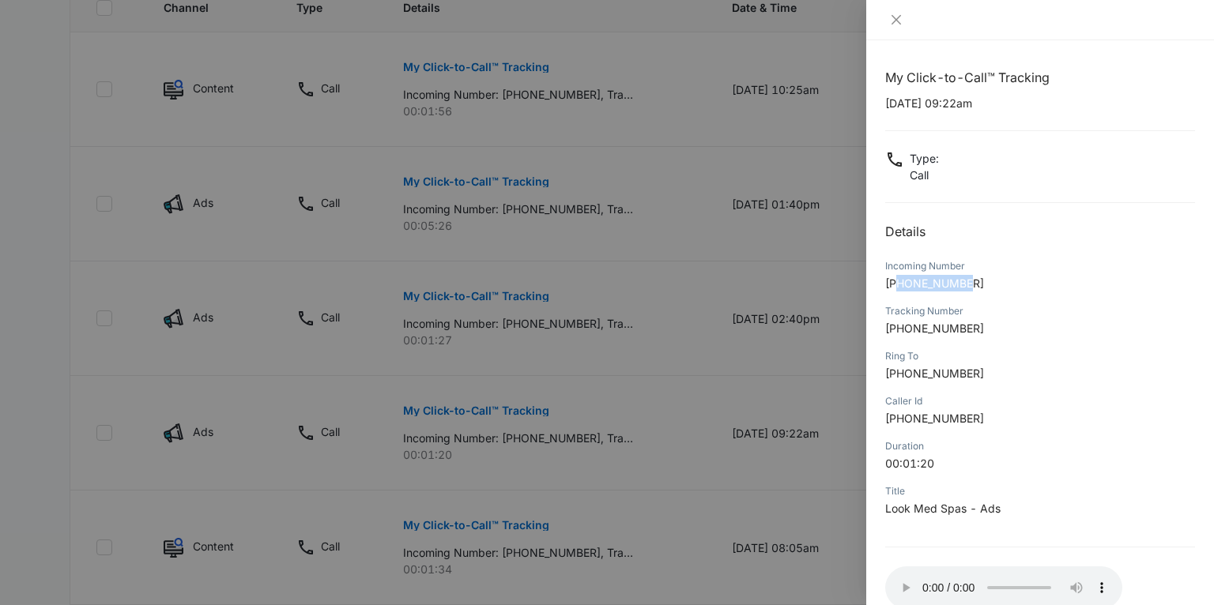
click at [970, 277] on span "+18166789574" at bounding box center [934, 283] width 99 height 13
copy span "8166789574"
click at [952, 260] on div "Incoming Number" at bounding box center [1040, 266] width 310 height 14
click at [539, 342] on div at bounding box center [607, 302] width 1214 height 605
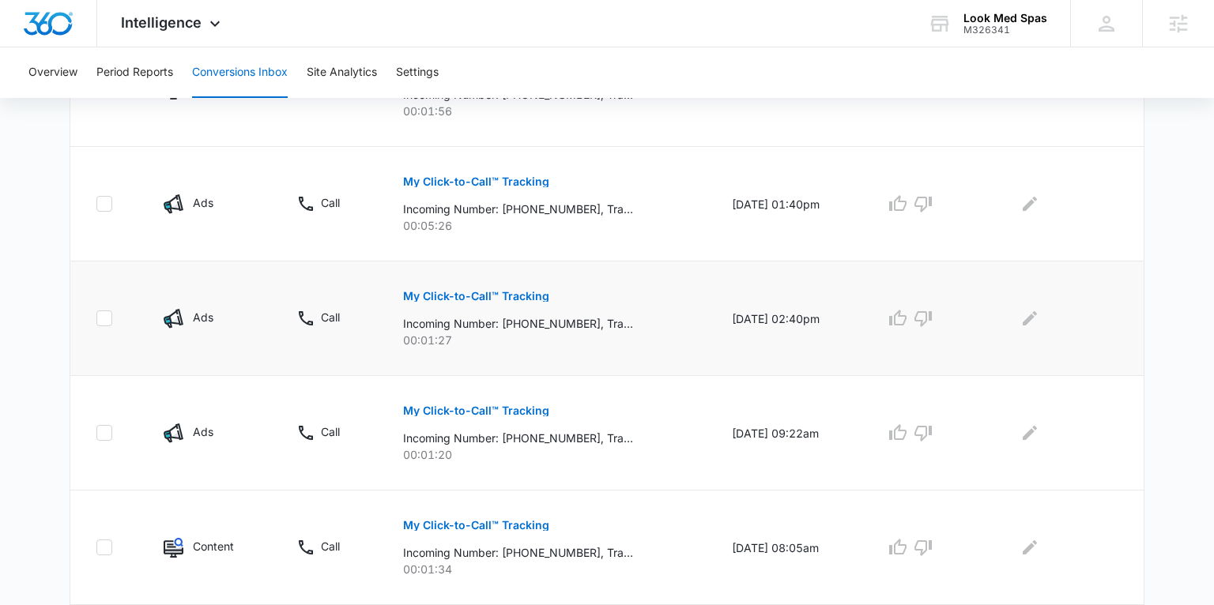
click at [472, 291] on p "My Click-to-Call™ Tracking" at bounding box center [476, 296] width 146 height 11
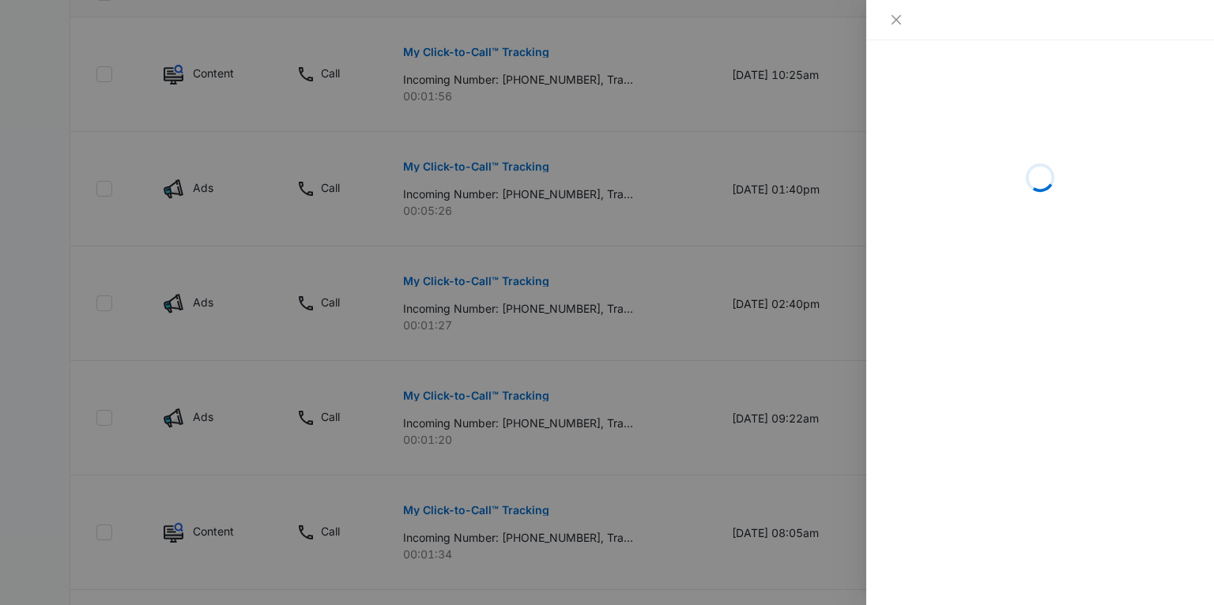
scroll to position [496, 0]
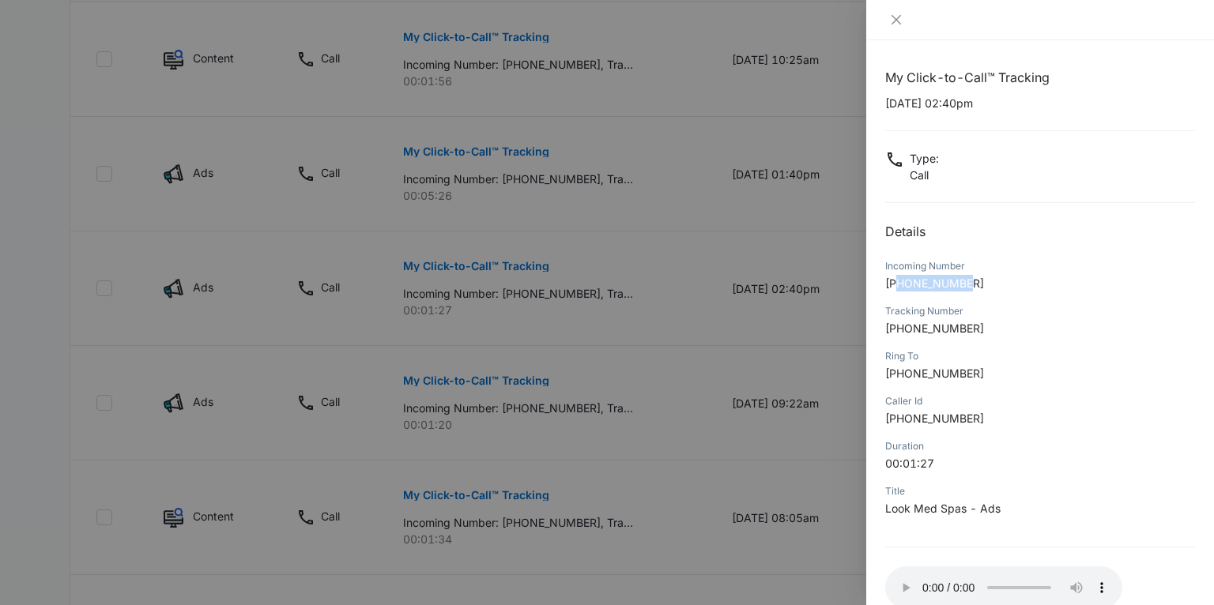
drag, startPoint x: 902, startPoint y: 284, endPoint x: 970, endPoint y: 282, distance: 68.0
click at [970, 282] on span "+14027596378" at bounding box center [934, 283] width 99 height 13
copy span "4027596378"
click at [893, 13] on icon "close" at bounding box center [896, 19] width 13 height 13
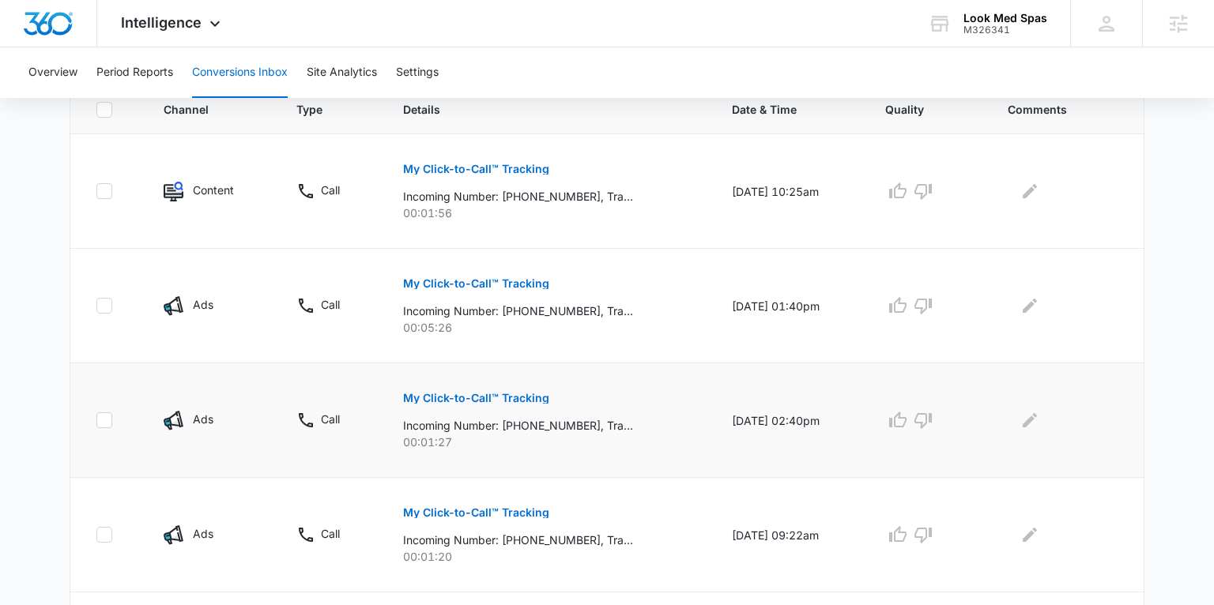
scroll to position [345, 0]
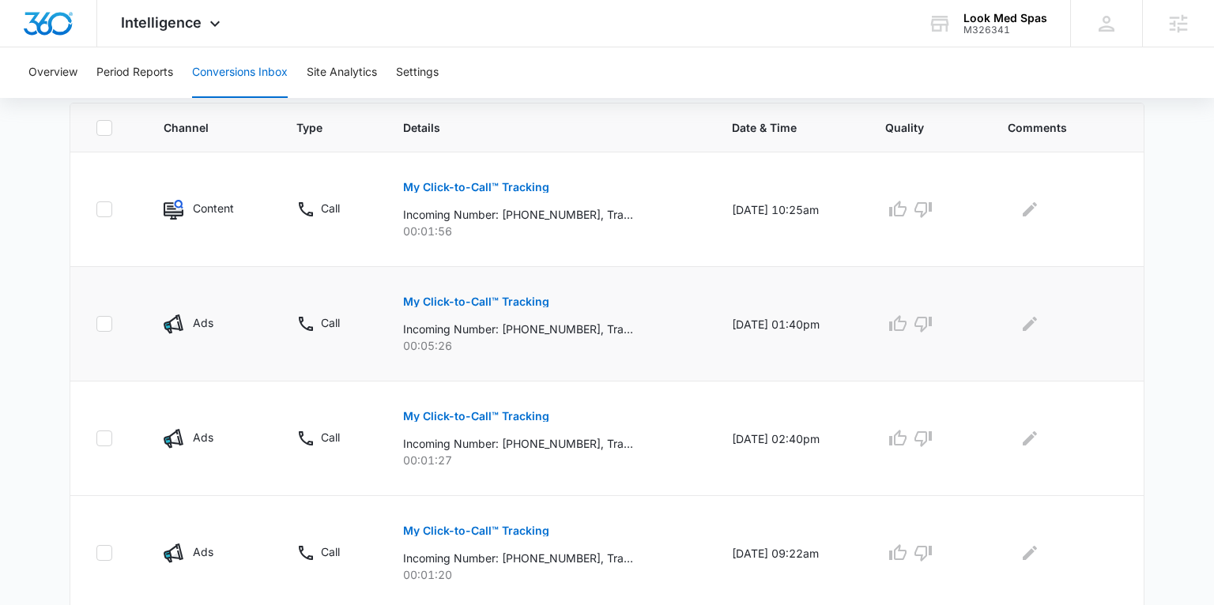
click at [458, 298] on p "My Click-to-Call™ Tracking" at bounding box center [476, 301] width 146 height 11
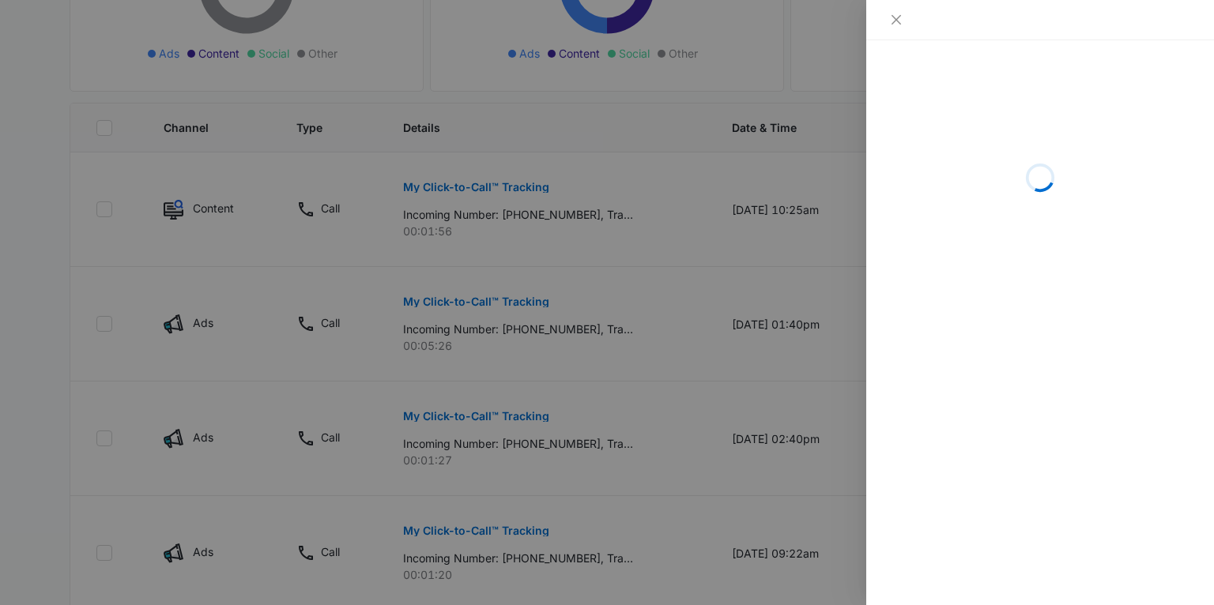
scroll to position [346, 0]
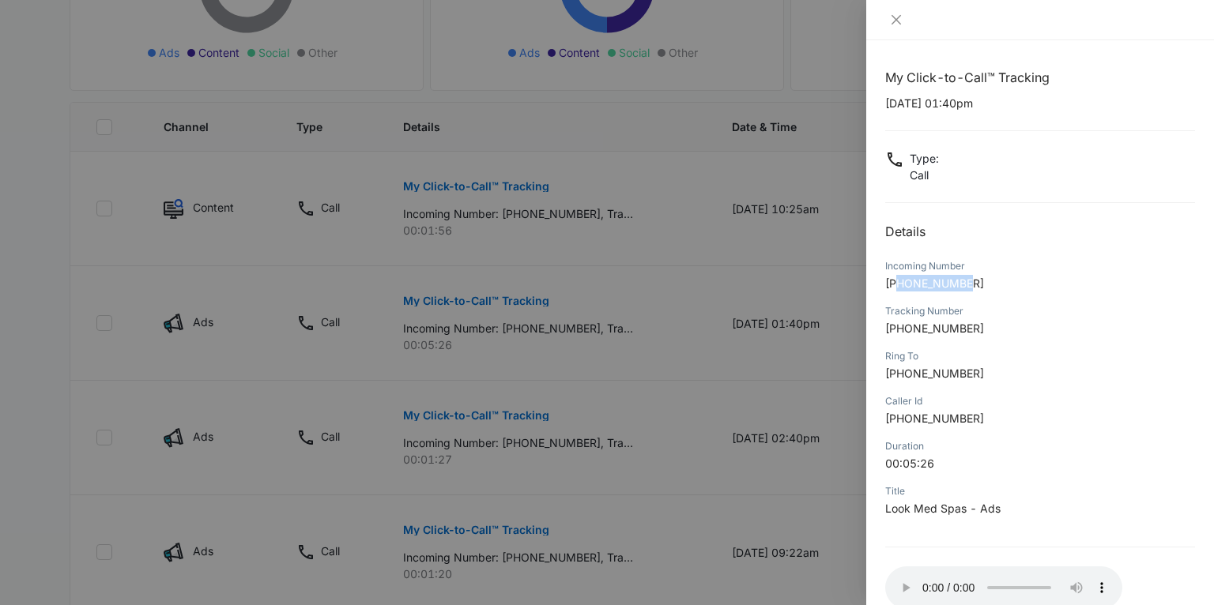
drag, startPoint x: 903, startPoint y: 279, endPoint x: 980, endPoint y: 278, distance: 77.5
click at [980, 278] on p "+17163900380" at bounding box center [1040, 283] width 310 height 17
copy span "7163900380"
click at [895, 20] on icon "close" at bounding box center [896, 19] width 9 height 9
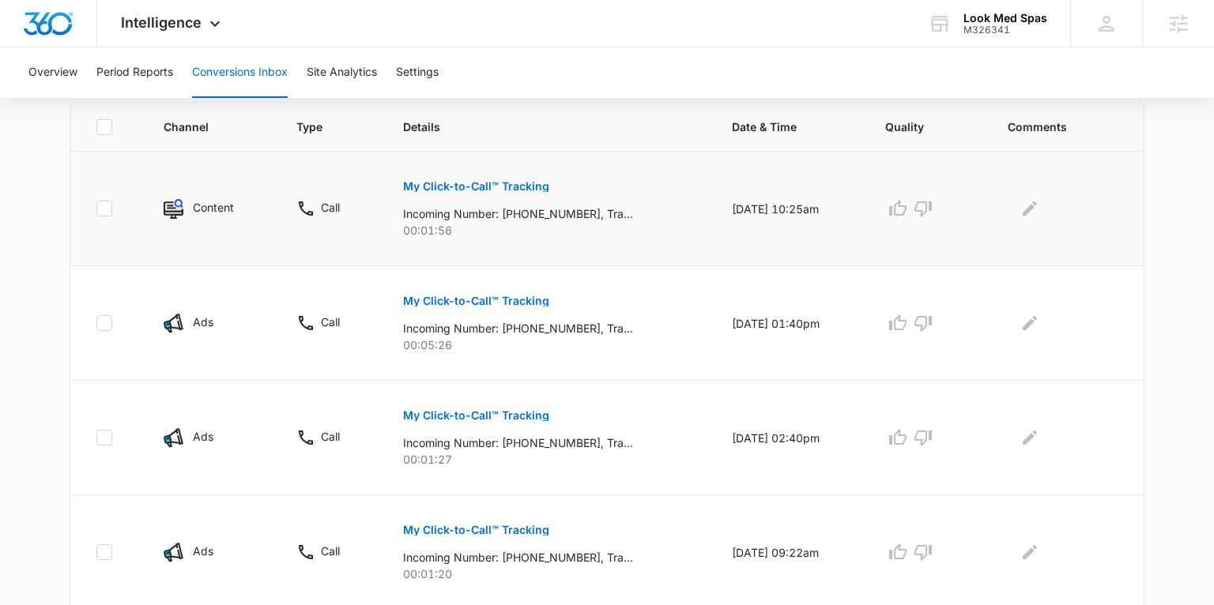
click at [507, 182] on p "My Click-to-Call™ Tracking" at bounding box center [476, 186] width 146 height 11
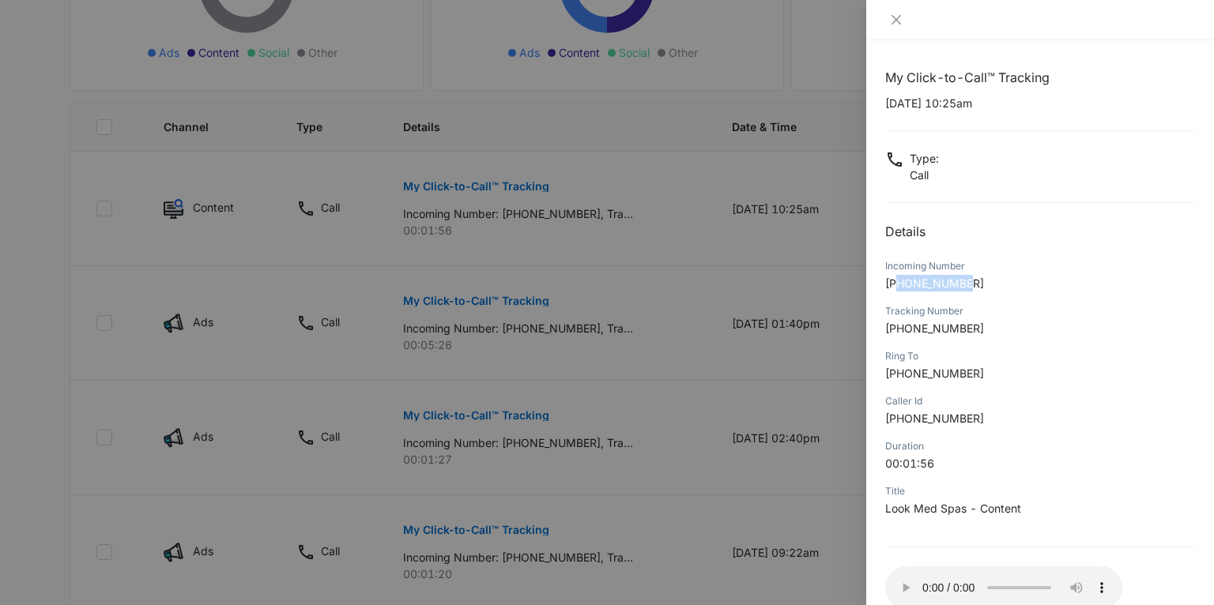
drag, startPoint x: 945, startPoint y: 282, endPoint x: 972, endPoint y: 281, distance: 26.9
click at [972, 281] on p "+19132055067" at bounding box center [1040, 283] width 310 height 17
copy span "9132055067"
click at [894, 24] on icon "close" at bounding box center [896, 19] width 13 height 13
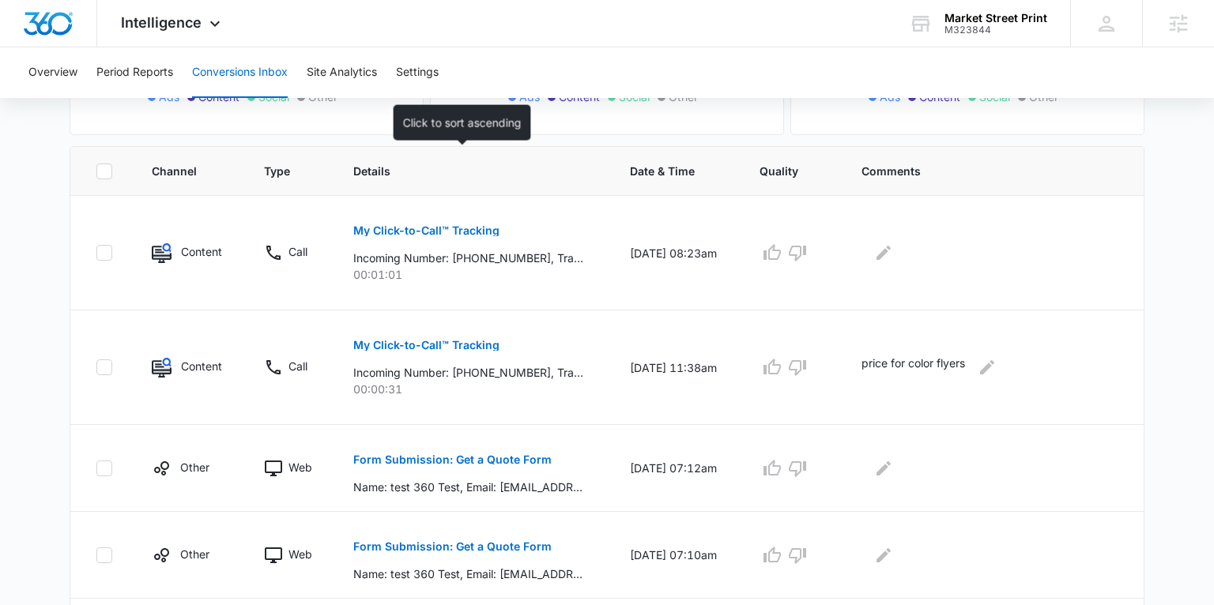
scroll to position [540, 0]
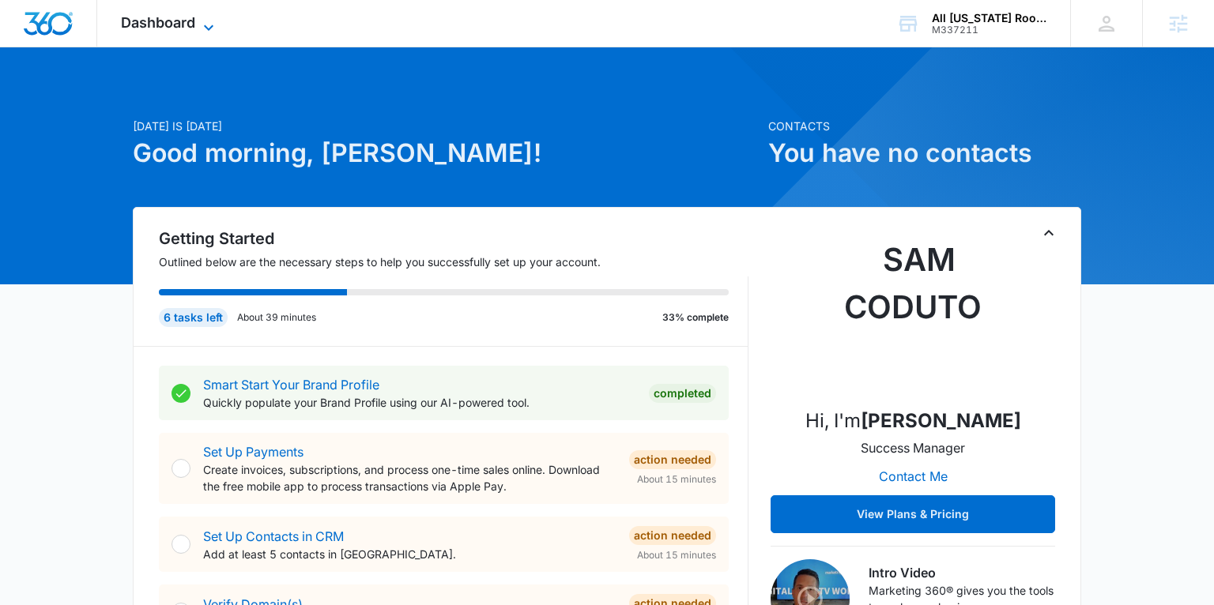
click at [187, 23] on span "Dashboard" at bounding box center [158, 22] width 74 height 17
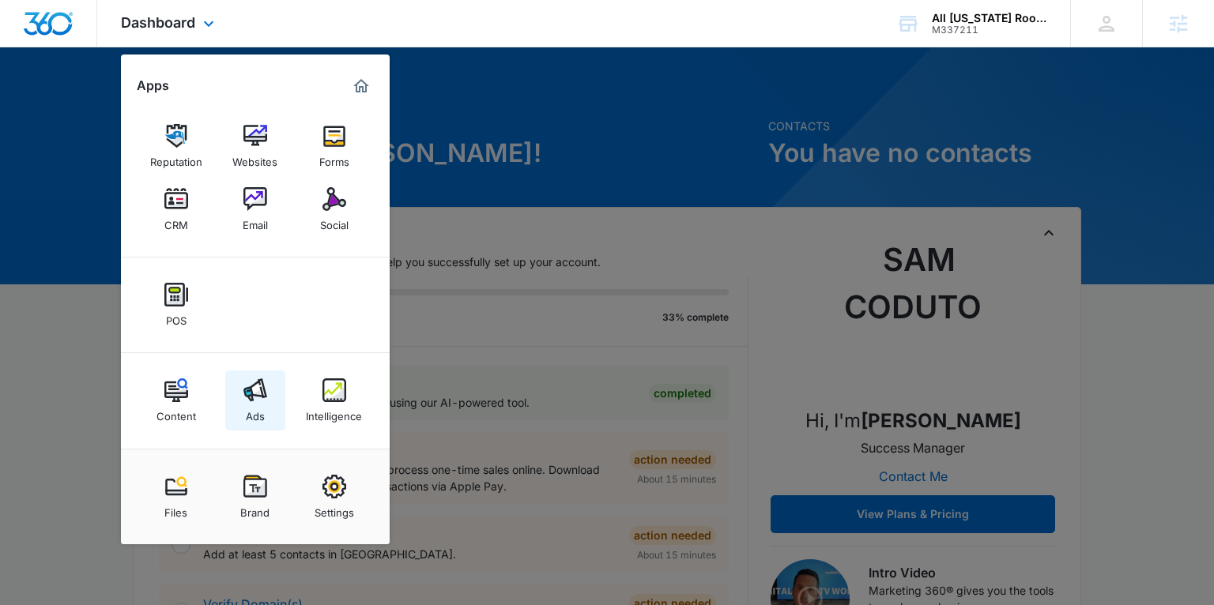
click at [251, 398] on img at bounding box center [255, 391] width 24 height 24
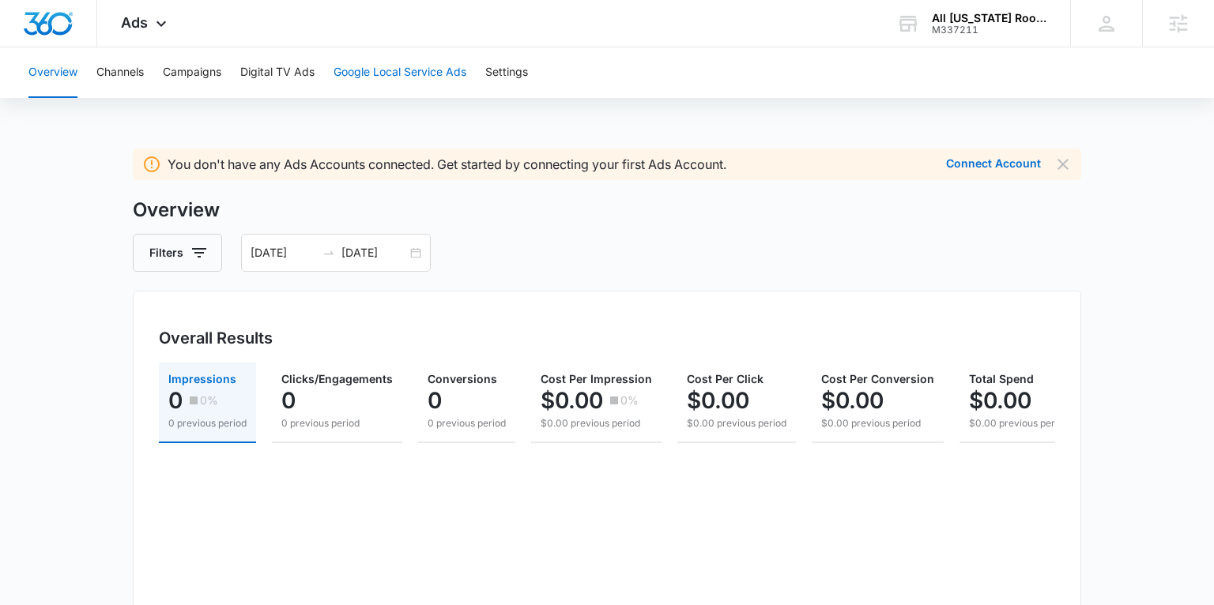
scroll to position [2, 0]
click at [375, 74] on button "Google Local Service Ads" at bounding box center [400, 72] width 133 height 51
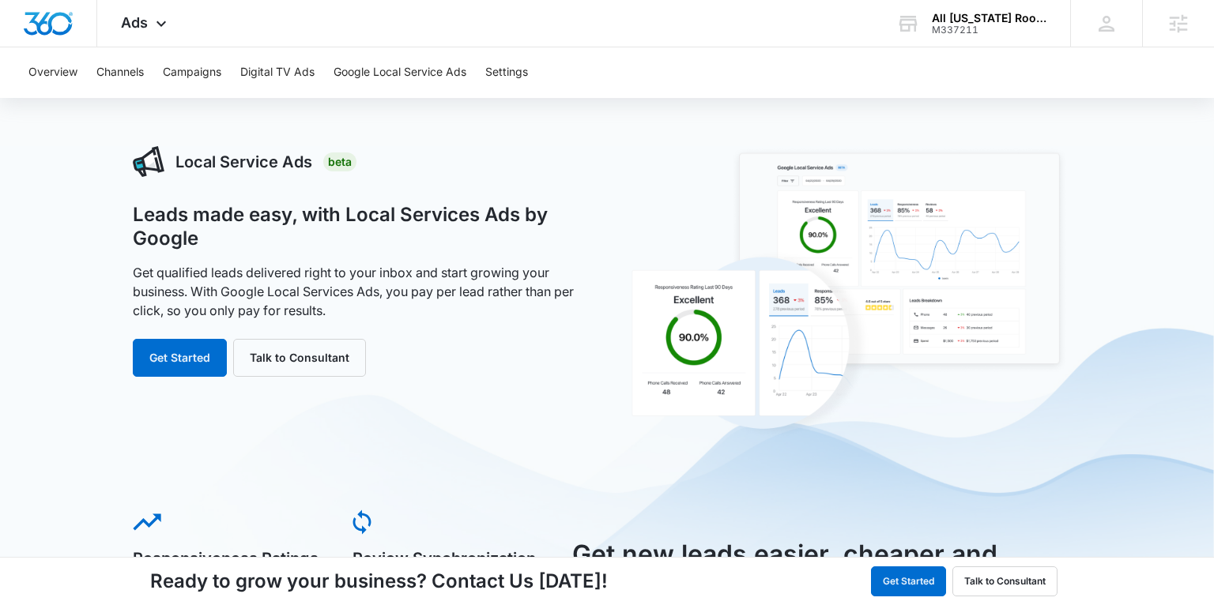
scroll to position [22, 0]
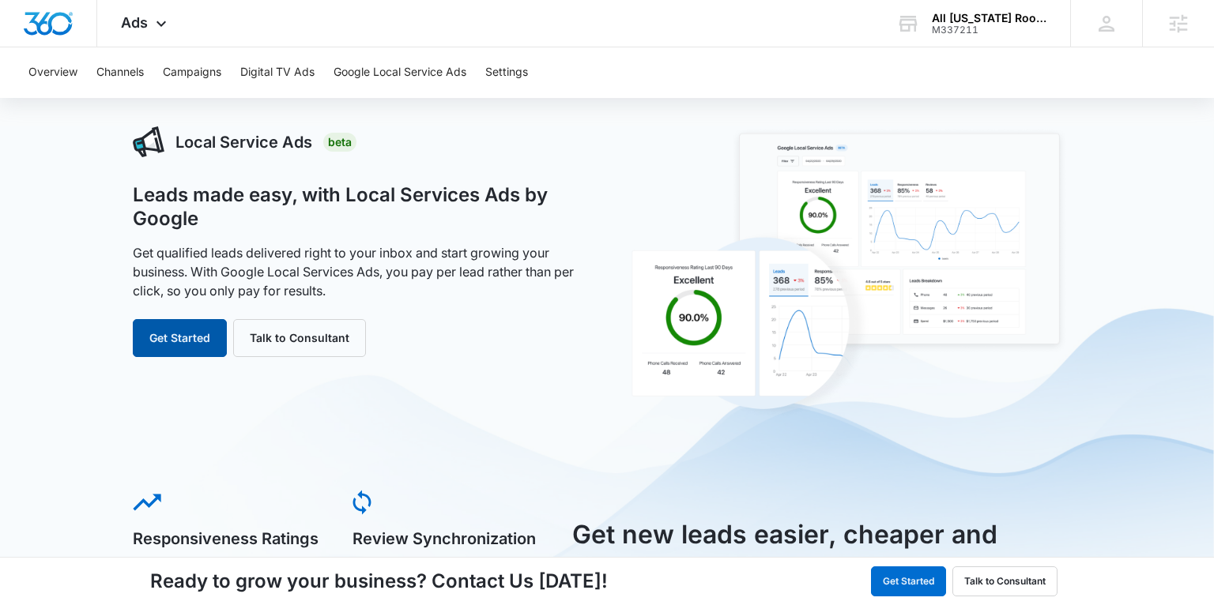
click at [174, 345] on button "Get Started" at bounding box center [180, 338] width 94 height 38
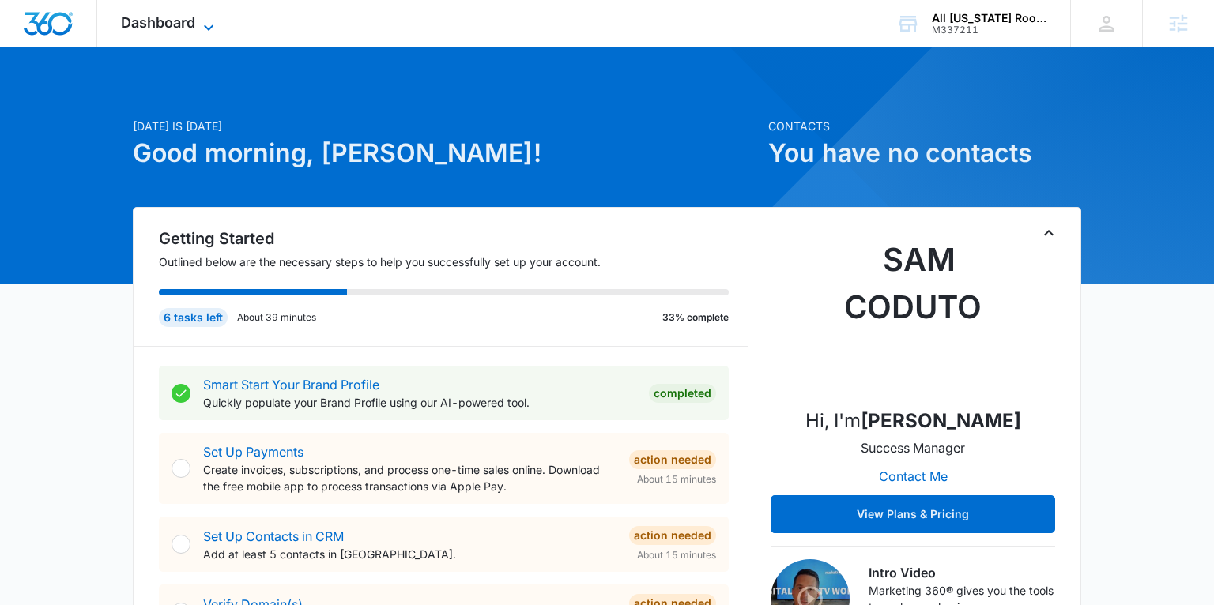
click at [165, 25] on span "Dashboard" at bounding box center [158, 22] width 74 height 17
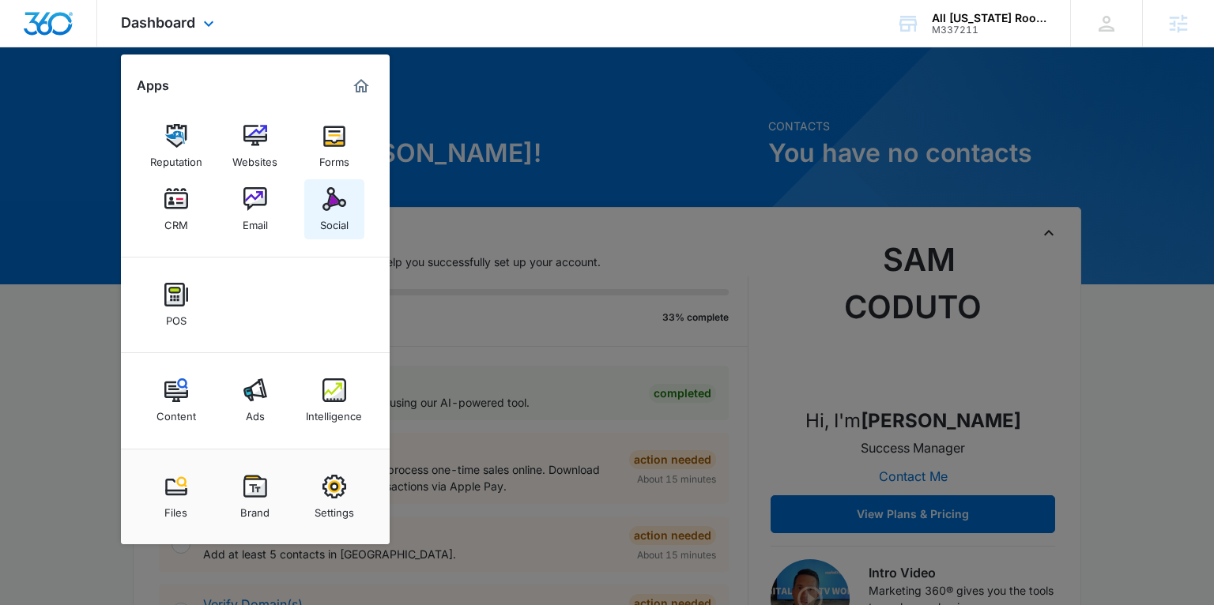
click at [333, 217] on div "Social" at bounding box center [334, 221] width 28 height 21
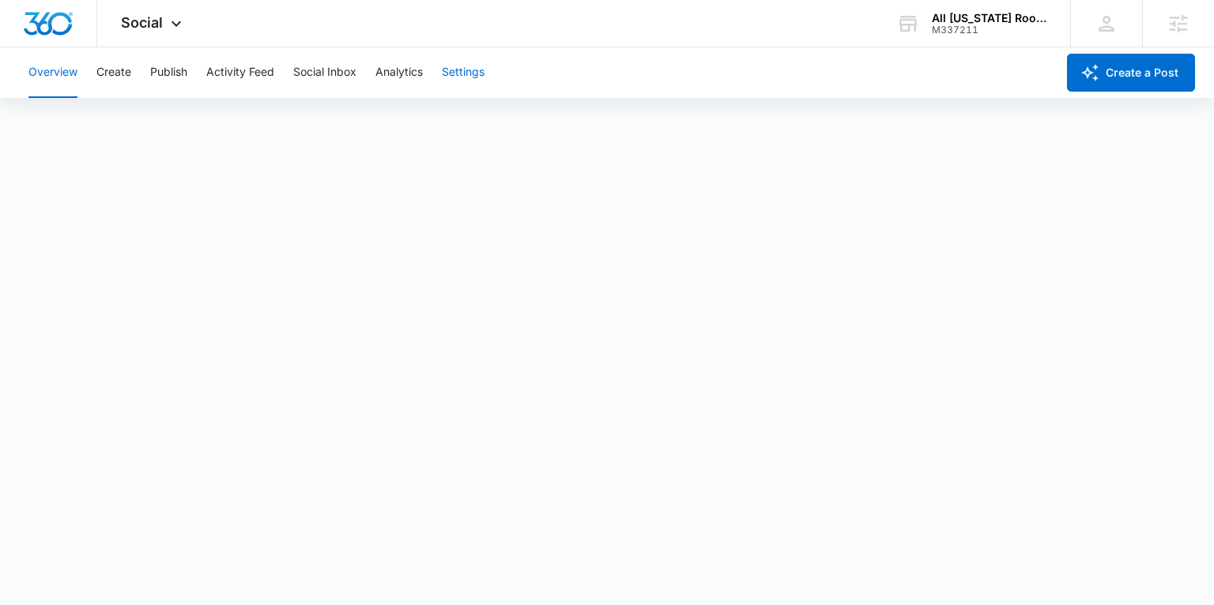
click at [445, 70] on button "Settings" at bounding box center [463, 72] width 43 height 51
click at [172, 12] on div "Social Apps Reputation Websites Forms CRM Email Social POS Content Ads Intellig…" at bounding box center [153, 23] width 112 height 47
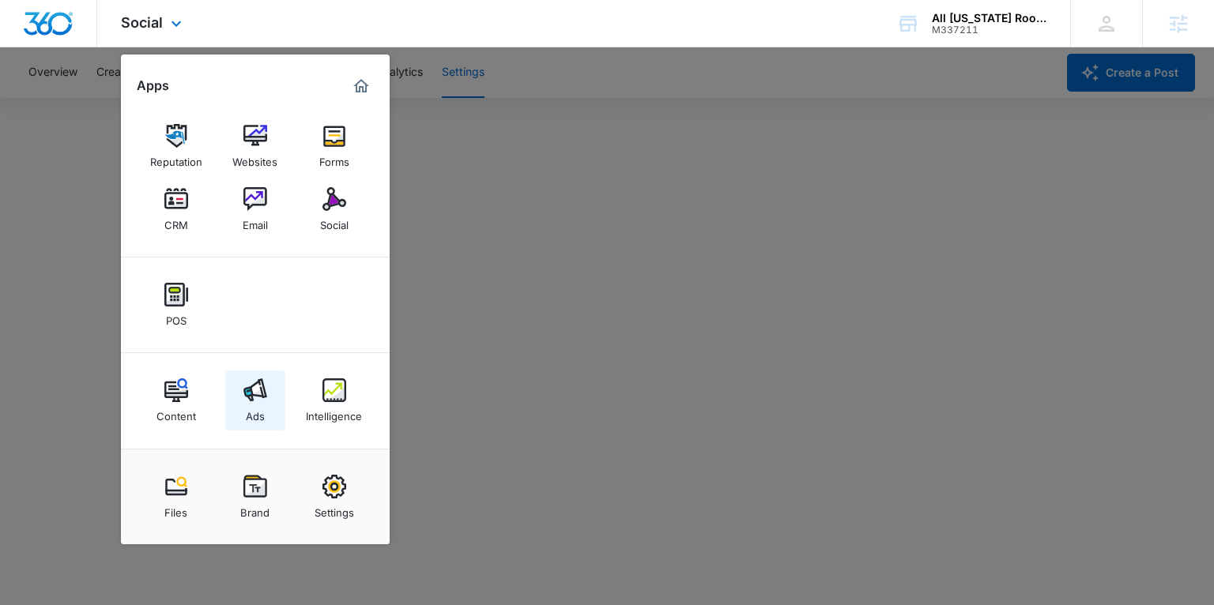
click at [258, 402] on img at bounding box center [255, 391] width 24 height 24
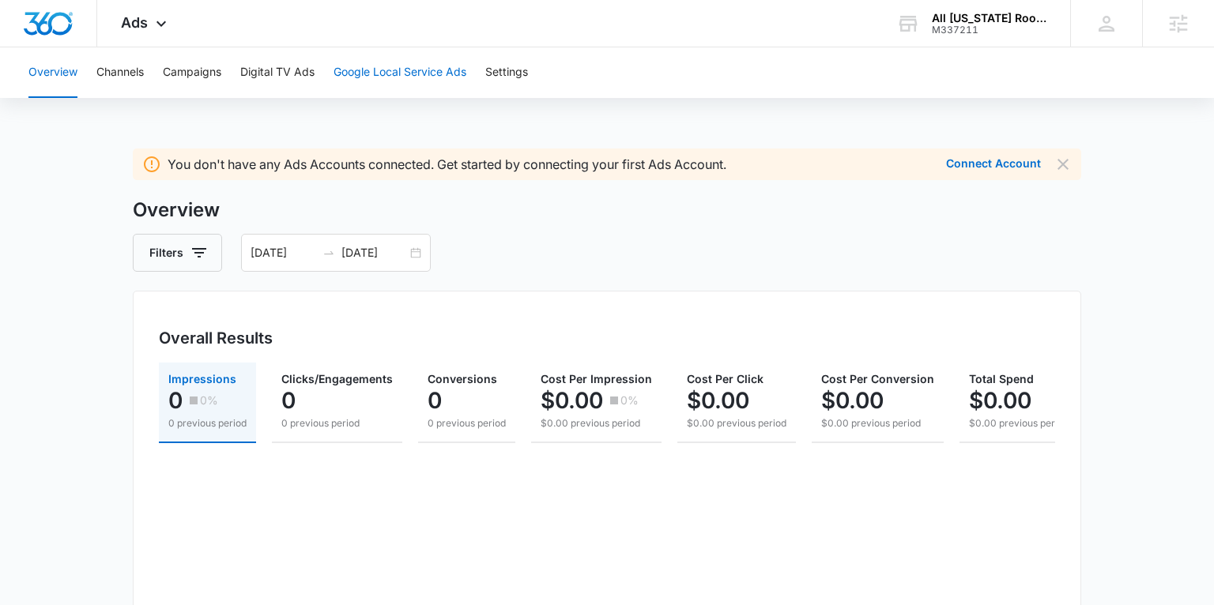
click at [384, 72] on button "Google Local Service Ads" at bounding box center [400, 72] width 133 height 51
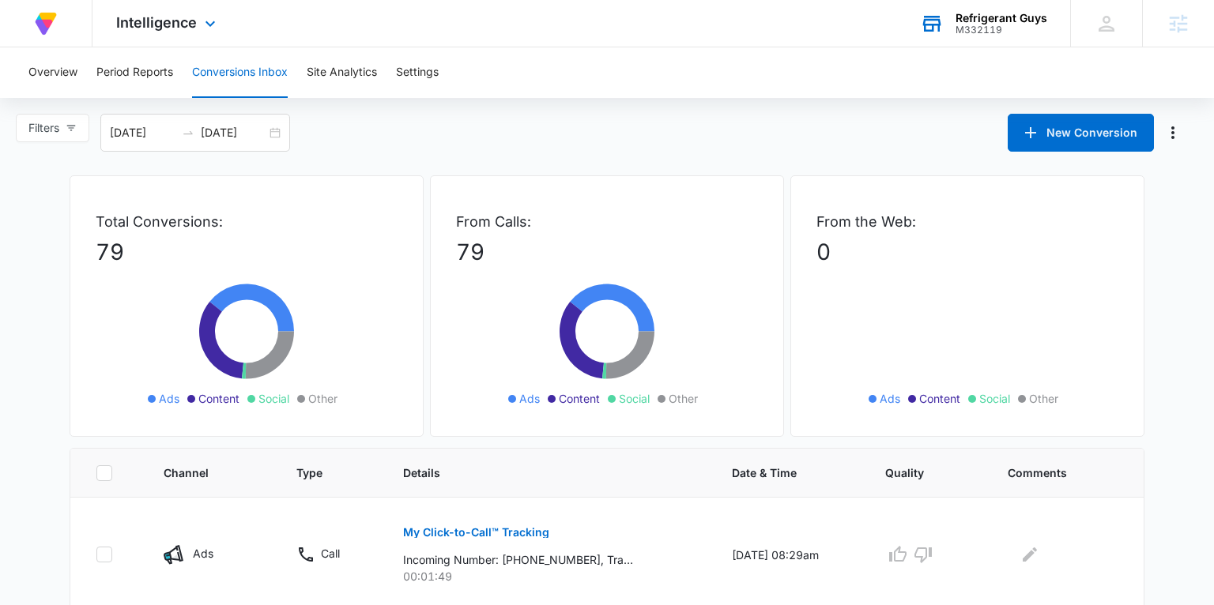
click at [975, 29] on div "M332119" at bounding box center [1002, 30] width 92 height 11
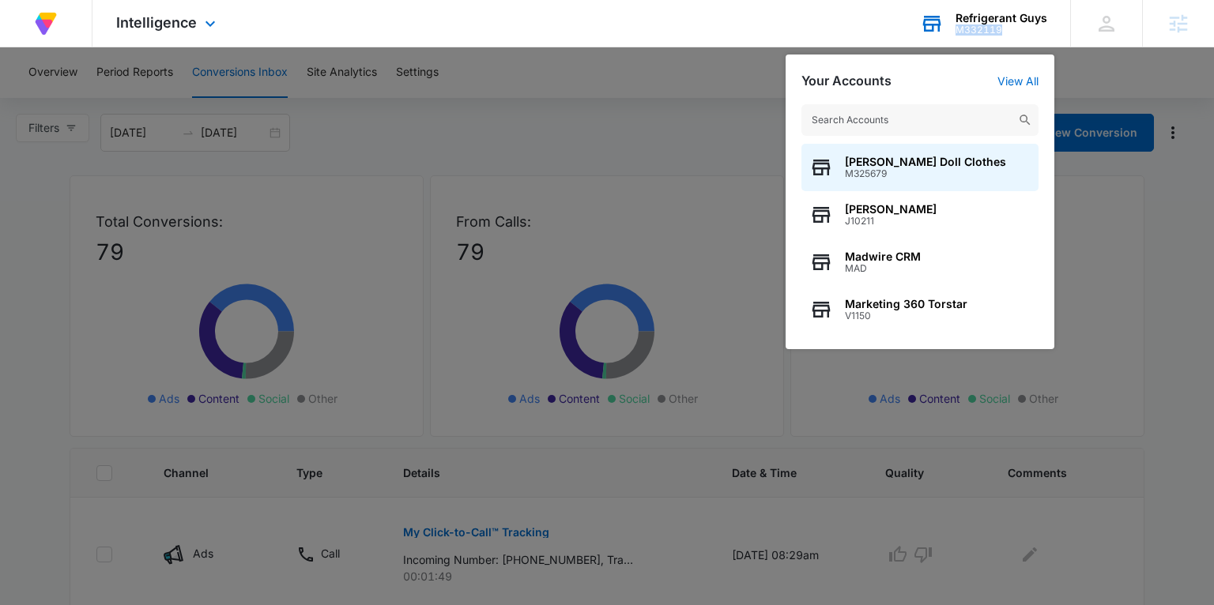
click at [975, 29] on div "M332119" at bounding box center [1002, 30] width 92 height 11
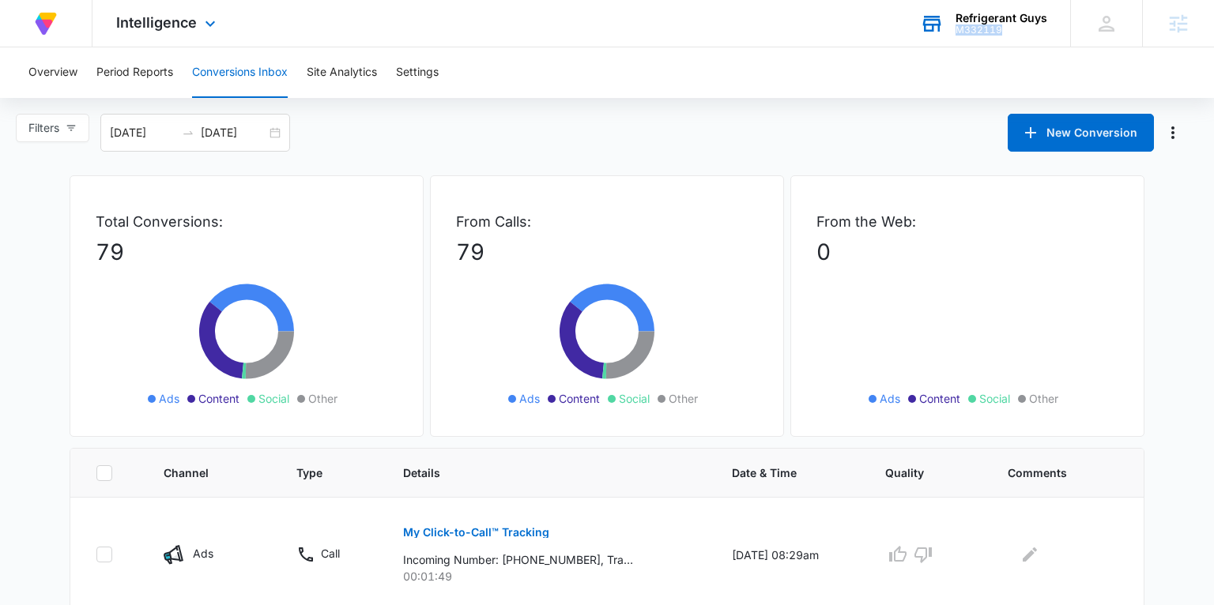
copy div "M332119"
click at [143, 27] on span "Intelligence" at bounding box center [156, 22] width 81 height 17
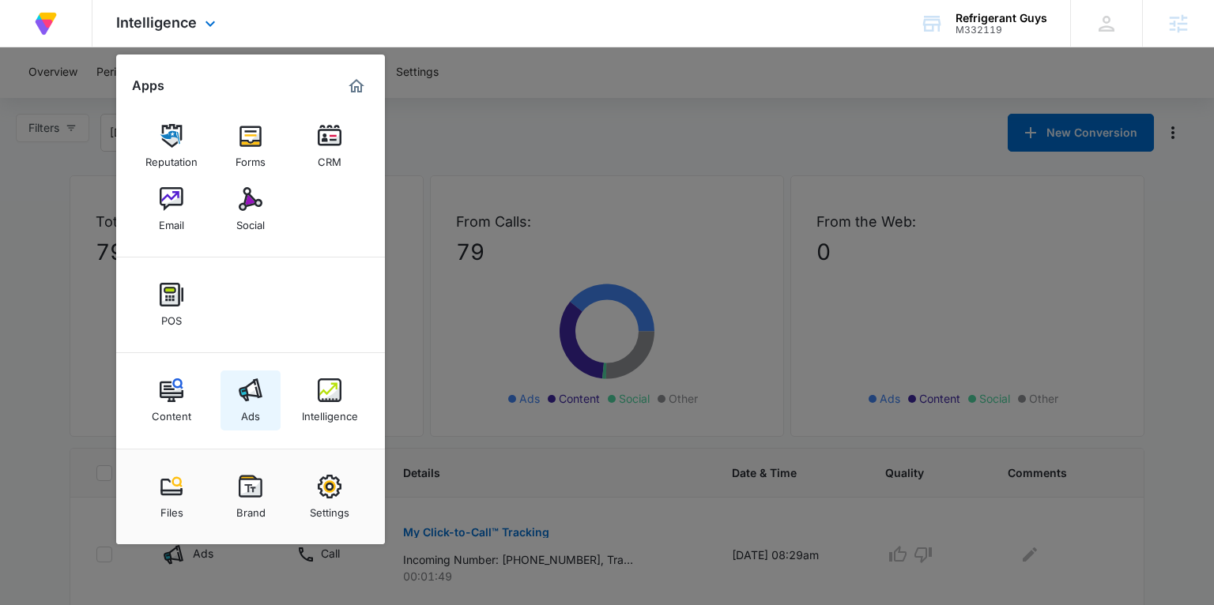
click at [252, 391] on img at bounding box center [251, 391] width 24 height 24
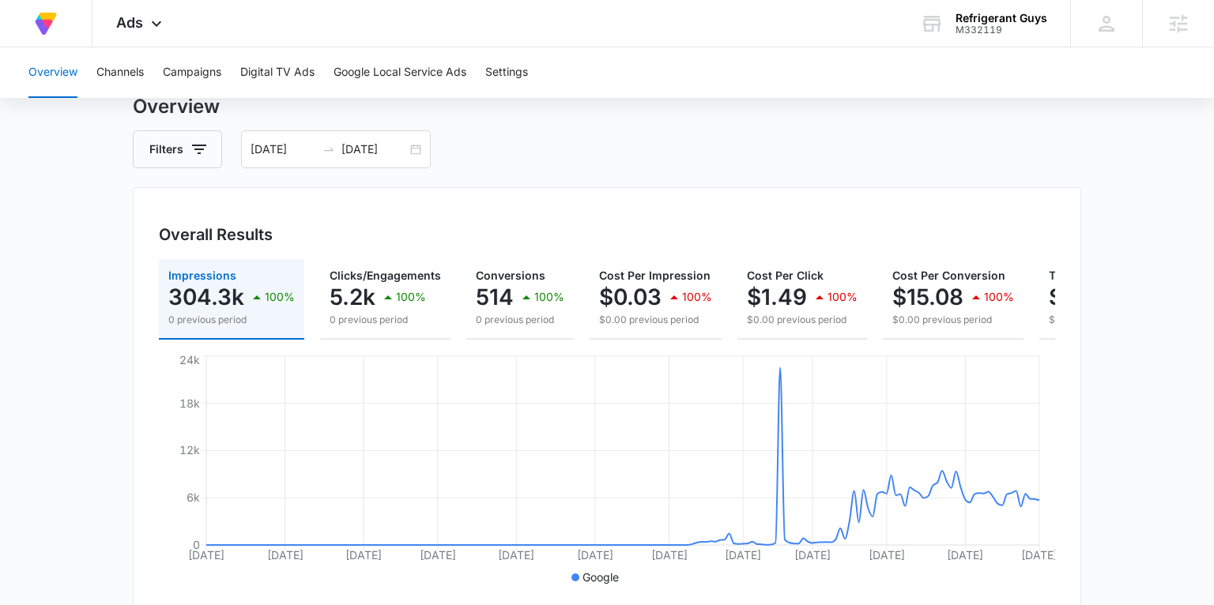
scroll to position [107, 0]
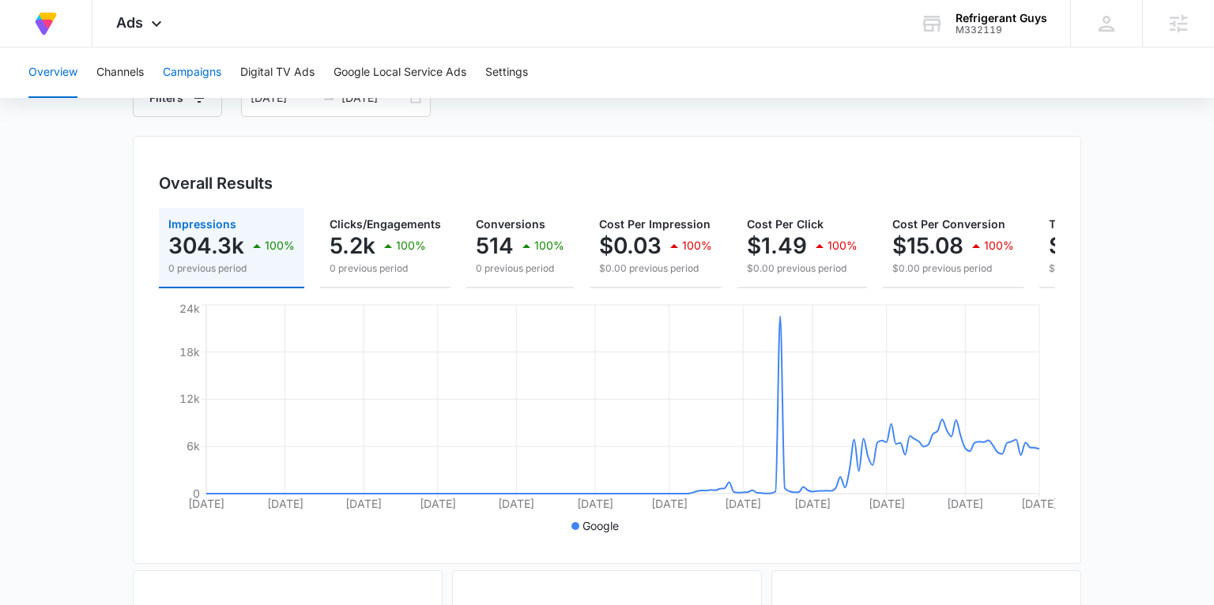
click at [202, 69] on button "Campaigns" at bounding box center [192, 72] width 58 height 51
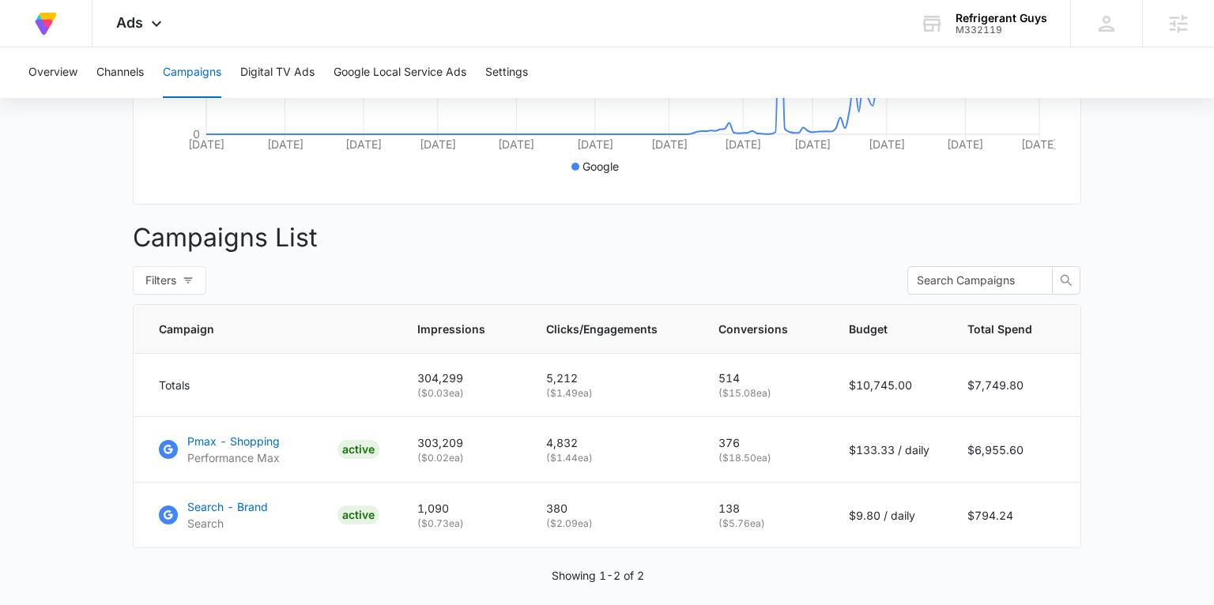
scroll to position [519, 0]
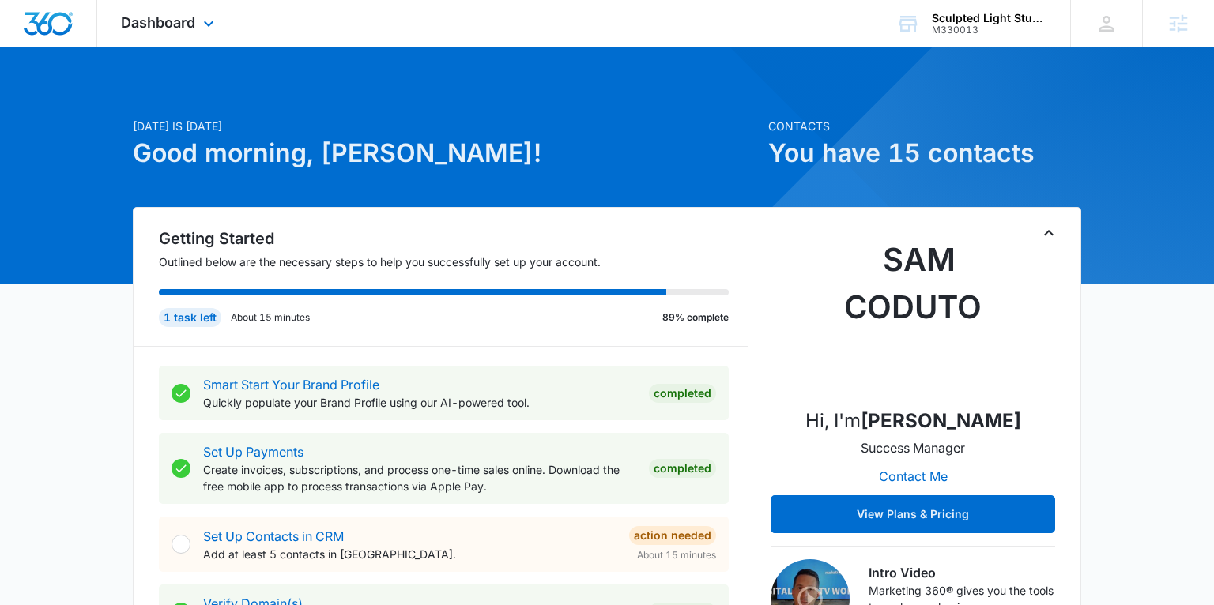
click at [196, 19] on div "Dashboard Apps Reputation Websites Forms CRM Email Social Shop Payments POS Con…" at bounding box center [169, 23] width 145 height 47
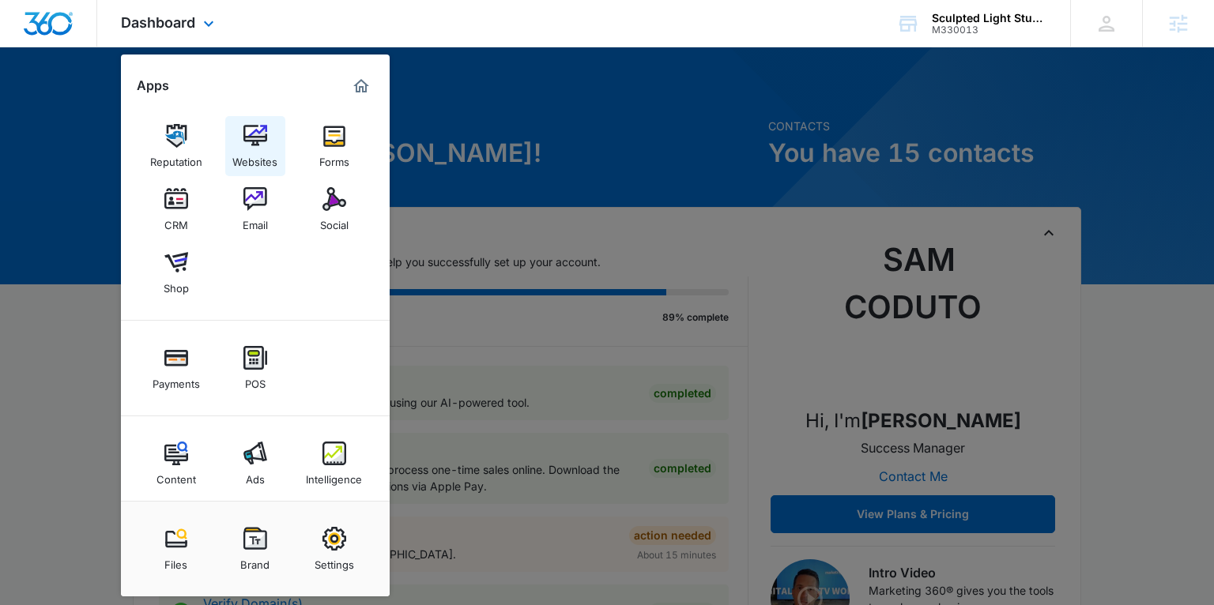
click at [254, 130] on img at bounding box center [255, 136] width 24 height 24
